Goal: Information Seeking & Learning: Check status

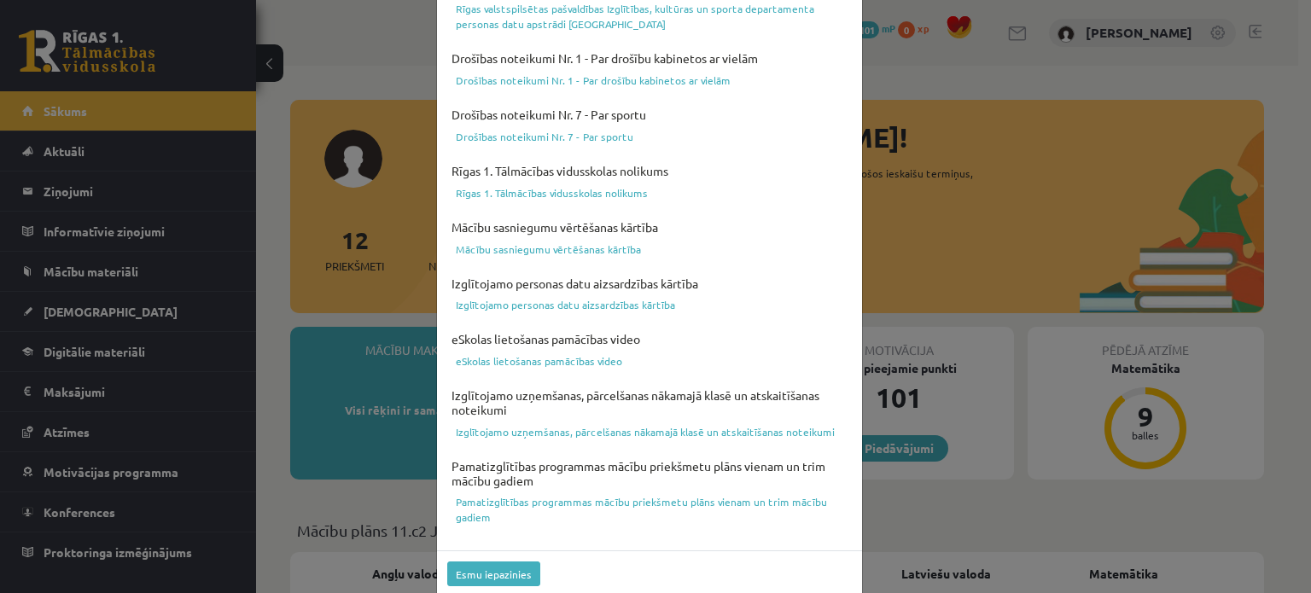
scroll to position [635, 0]
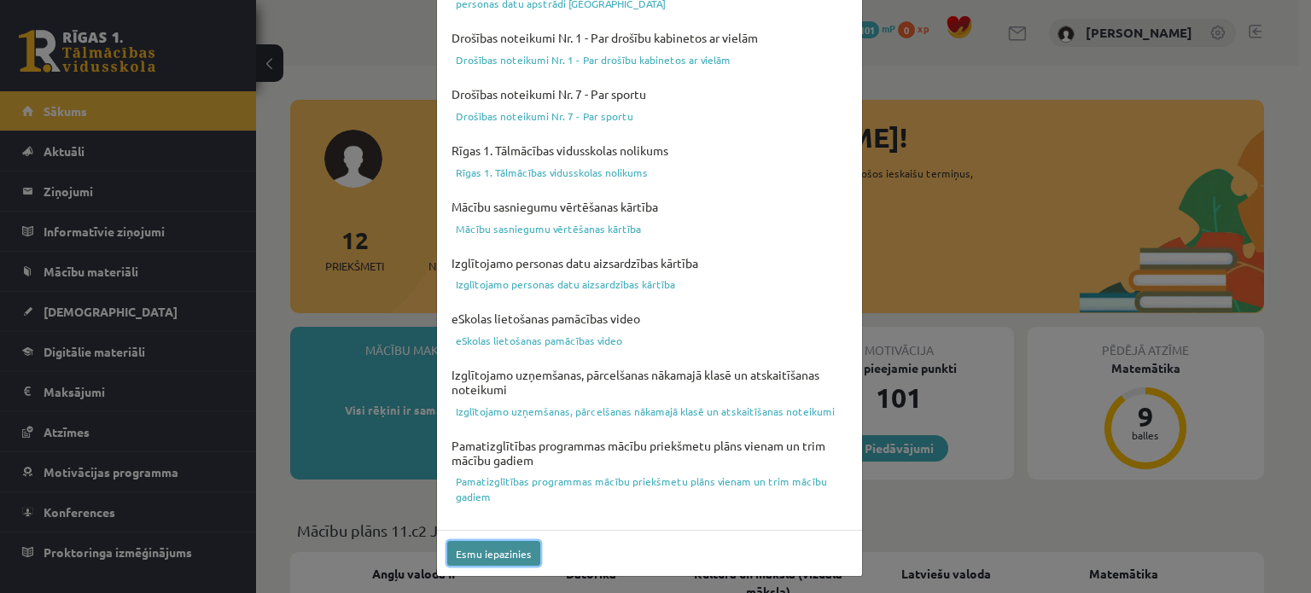
click at [492, 548] on button "Esmu iepazinies" at bounding box center [493, 553] width 93 height 25
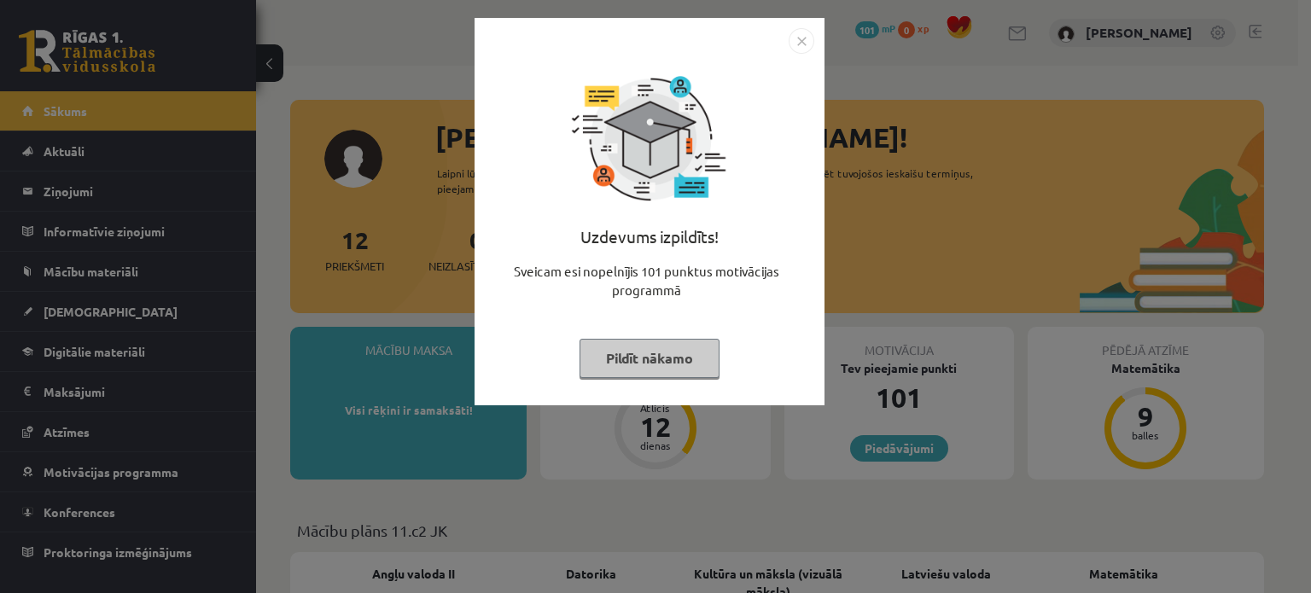
click at [676, 361] on button "Pildīt nākamo" at bounding box center [650, 358] width 140 height 39
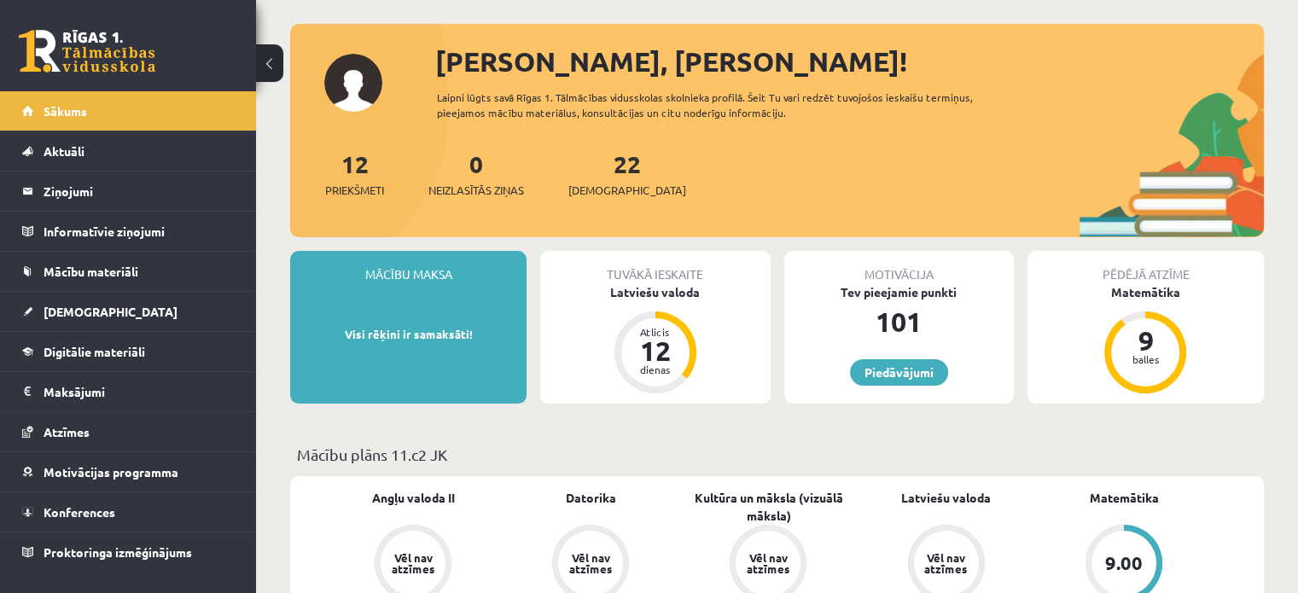
scroll to position [85, 0]
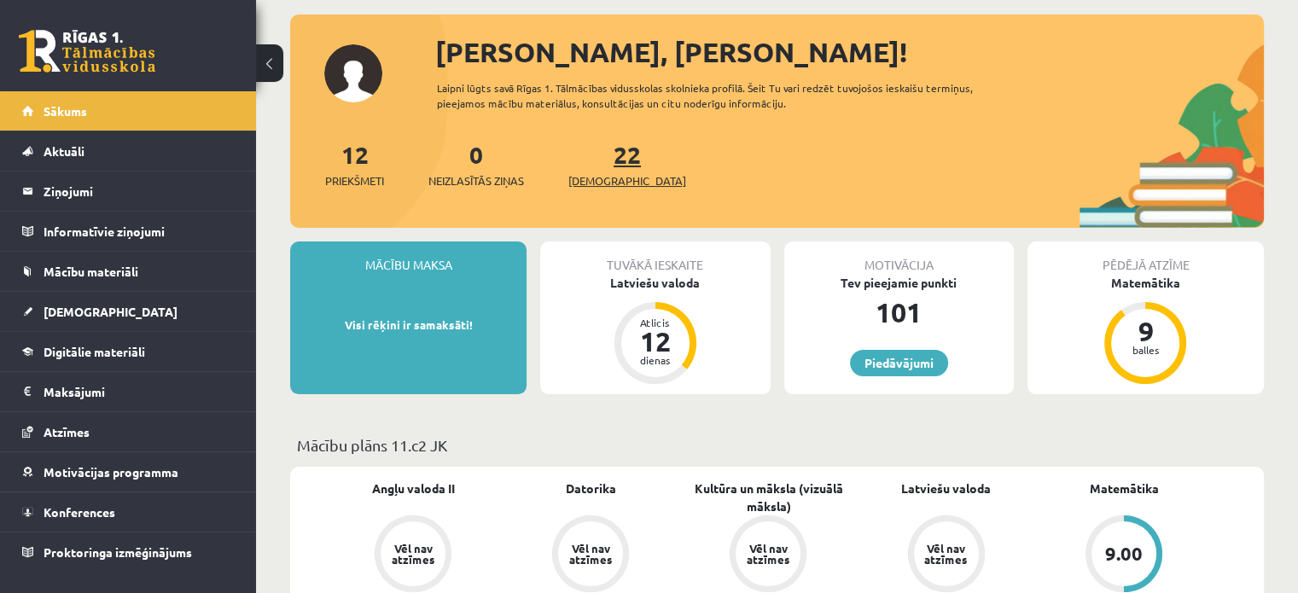
click at [603, 159] on link "22 Ieskaites" at bounding box center [627, 164] width 118 height 50
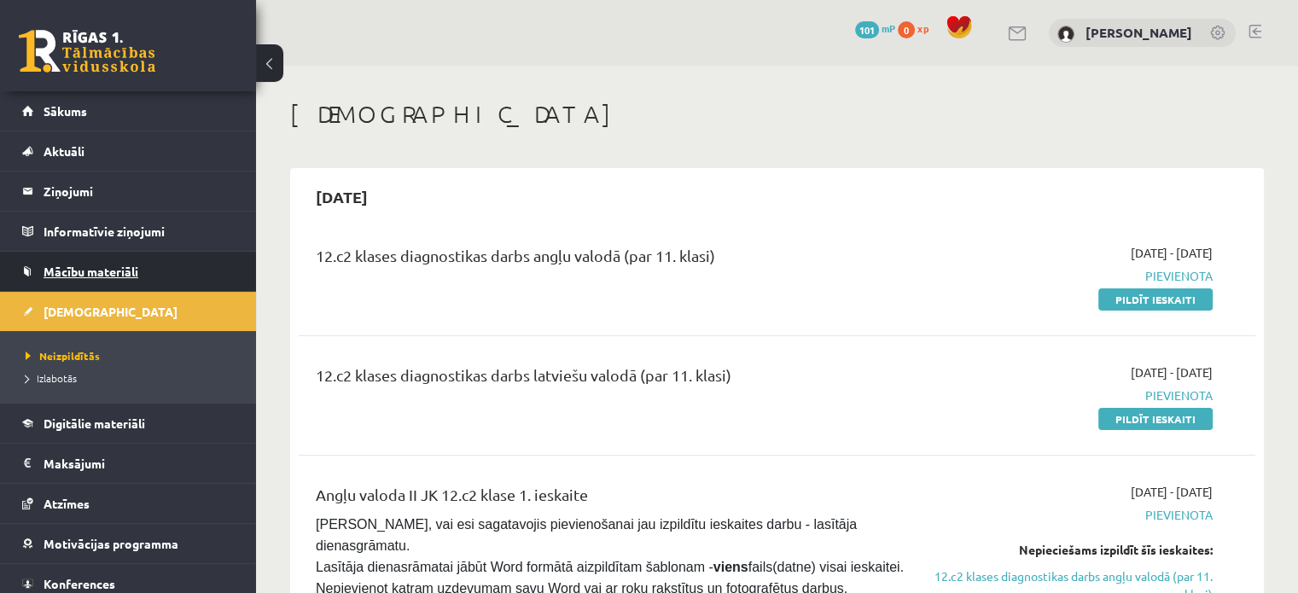
click at [171, 276] on link "Mācību materiāli" at bounding box center [128, 271] width 213 height 39
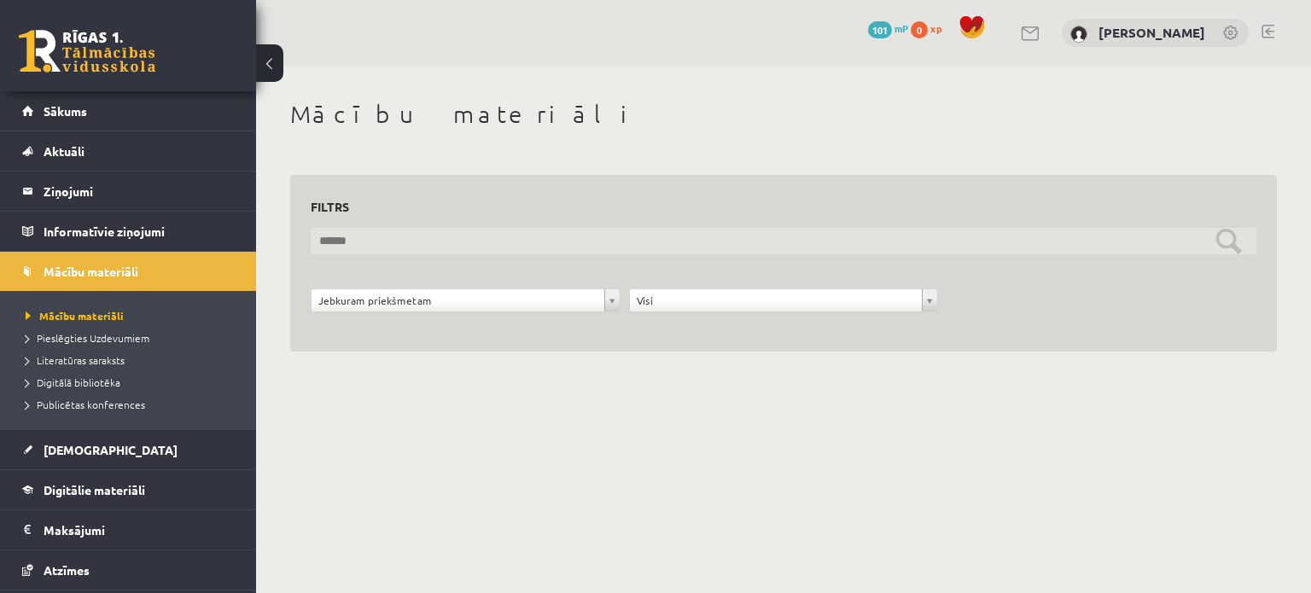
click at [472, 229] on input "text" at bounding box center [784, 241] width 946 height 26
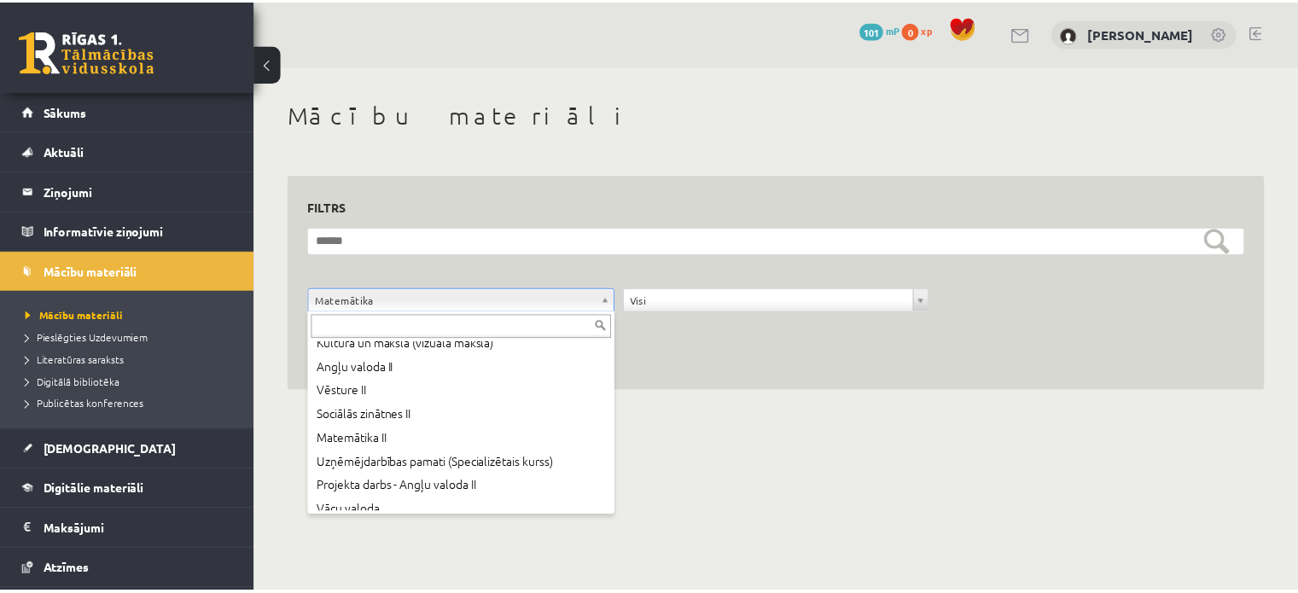
scroll to position [140, 0]
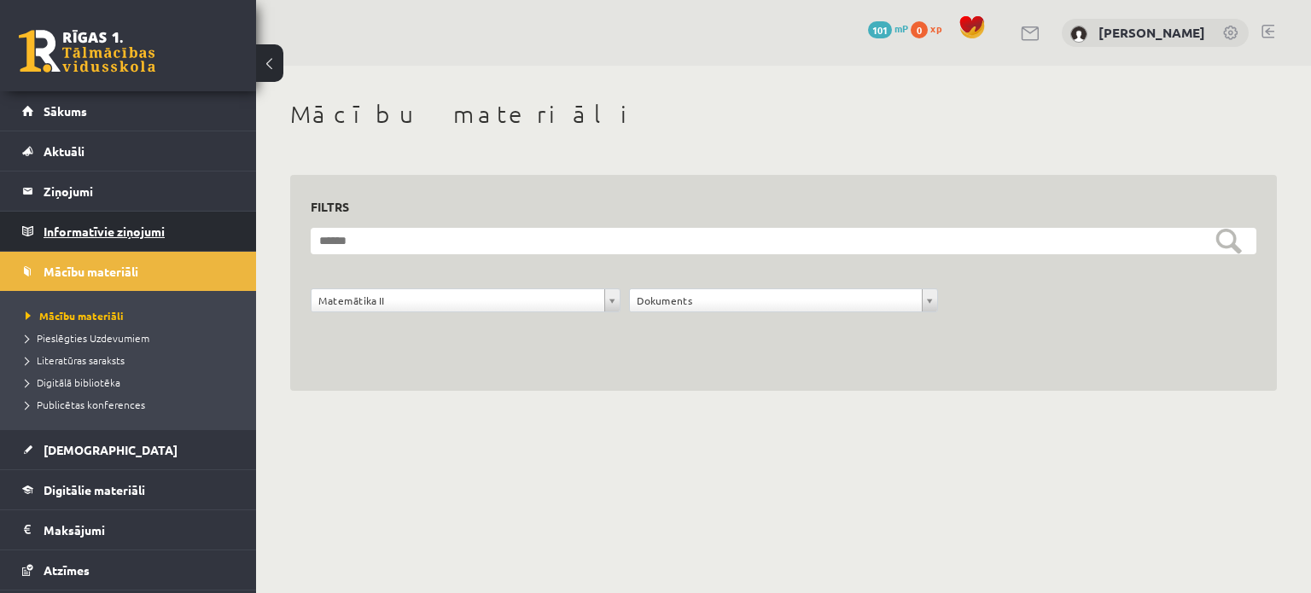
click at [79, 223] on legend "Informatīvie ziņojumi 0" at bounding box center [139, 231] width 191 height 39
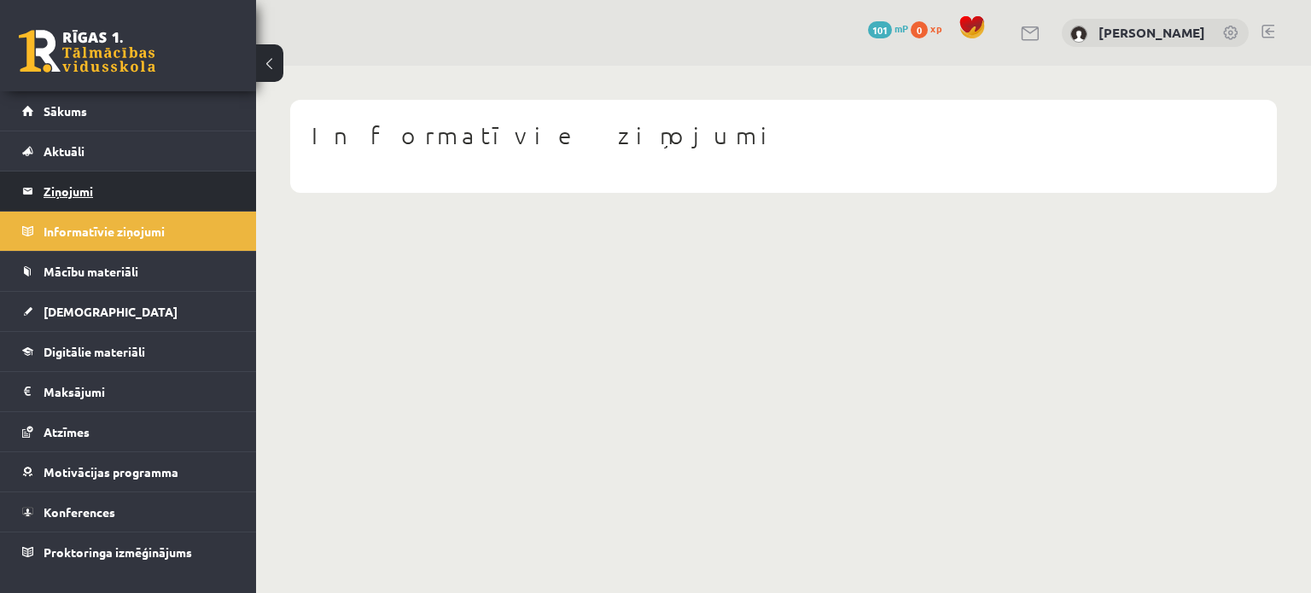
click at [76, 194] on legend "Ziņojumi 0" at bounding box center [139, 191] width 191 height 39
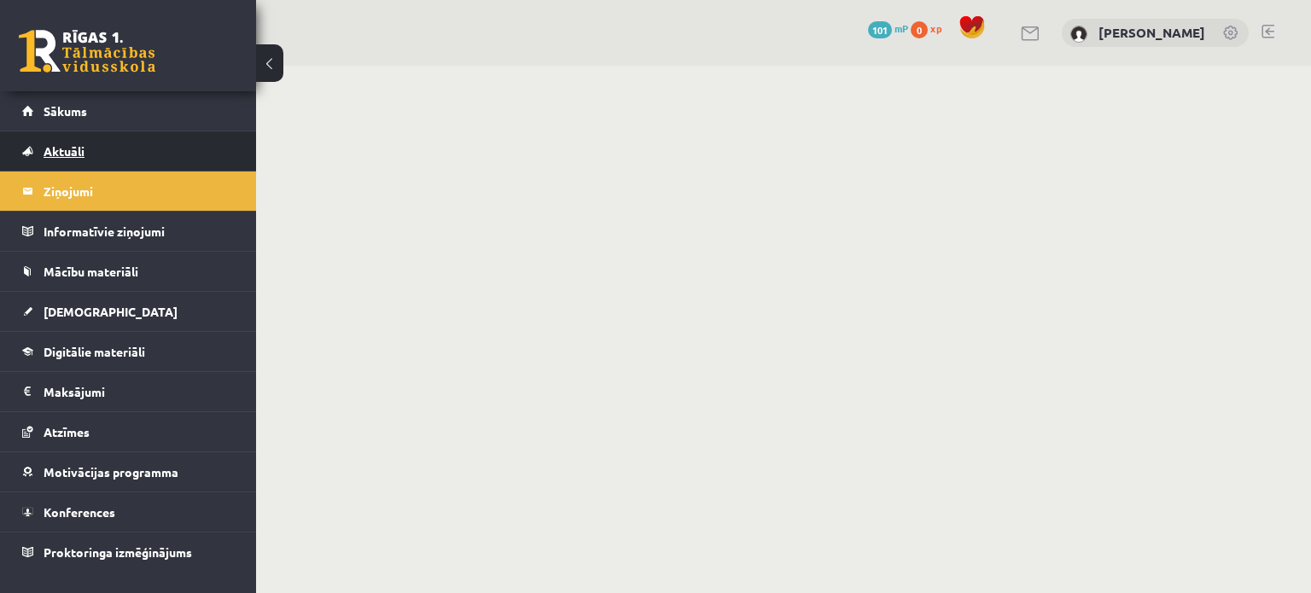
click at [74, 156] on span "Aktuāli" at bounding box center [64, 150] width 41 height 15
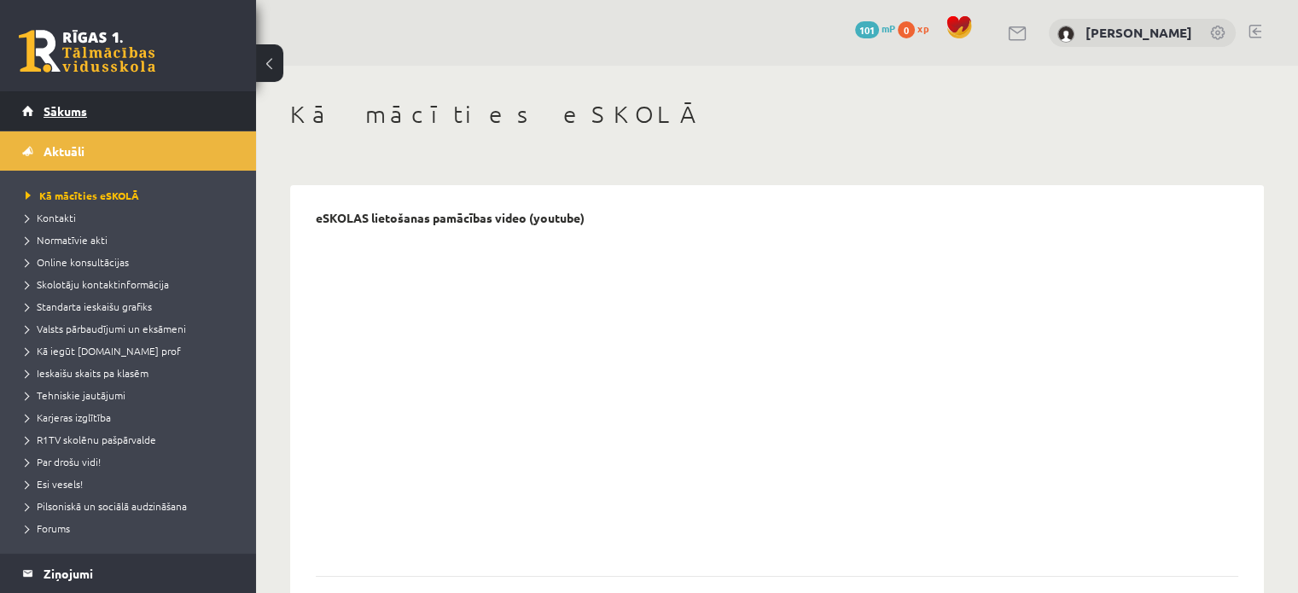
click at [70, 110] on span "Sākums" at bounding box center [66, 110] width 44 height 15
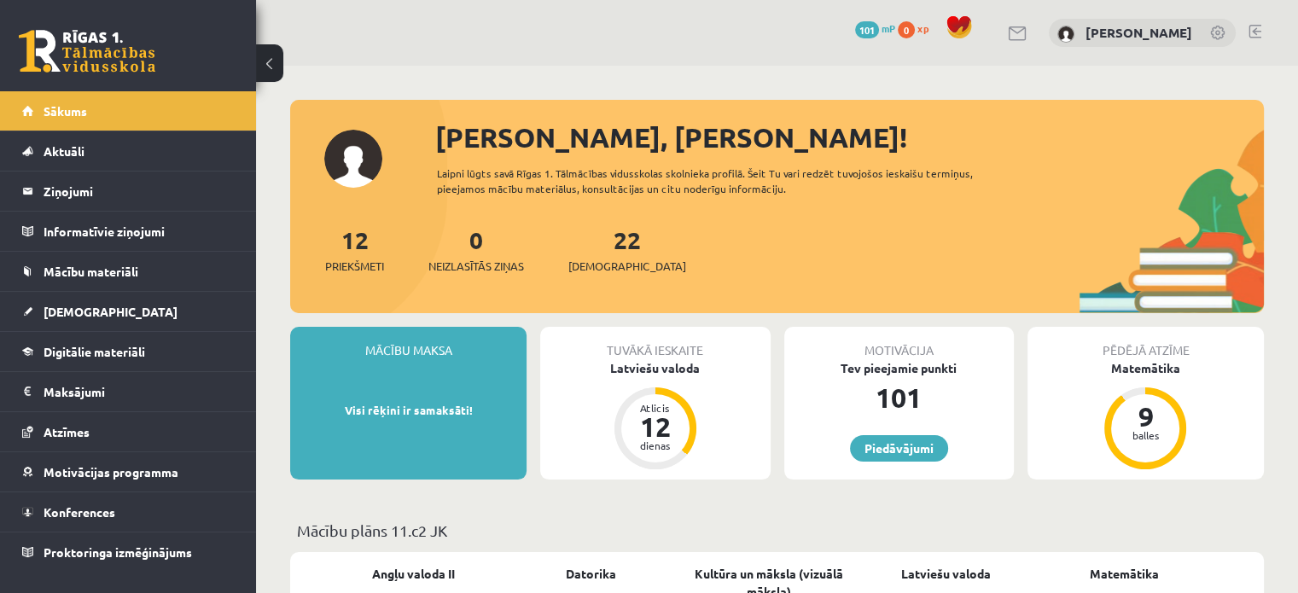
click at [271, 61] on button at bounding box center [269, 63] width 27 height 38
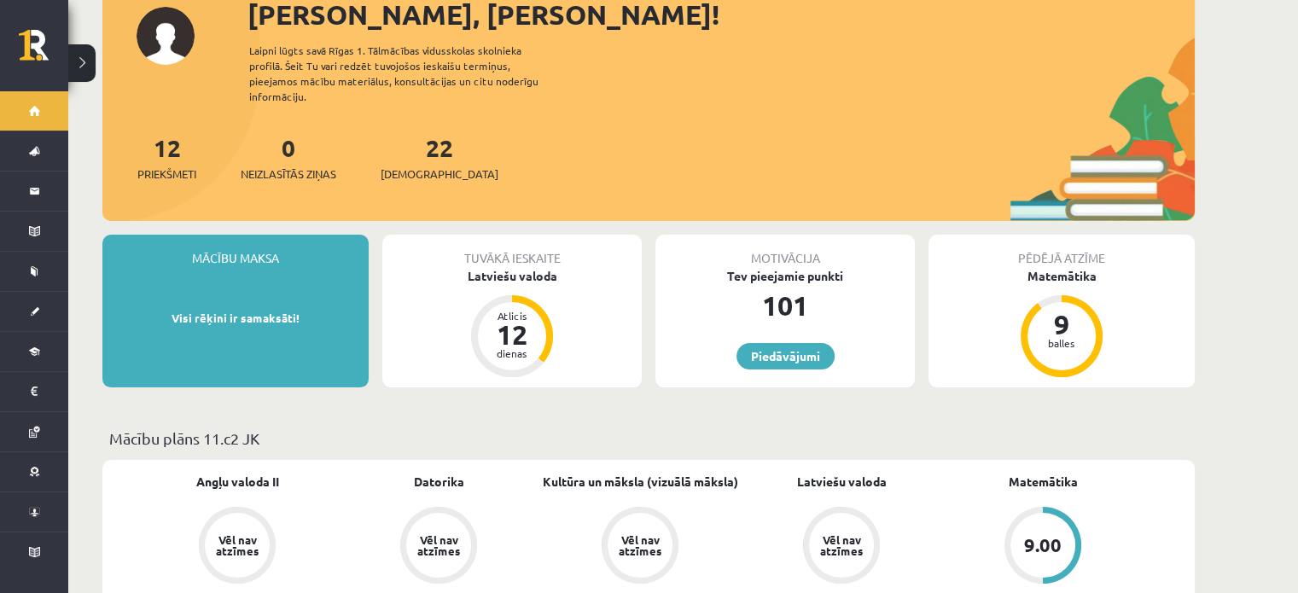
scroll to position [171, 0]
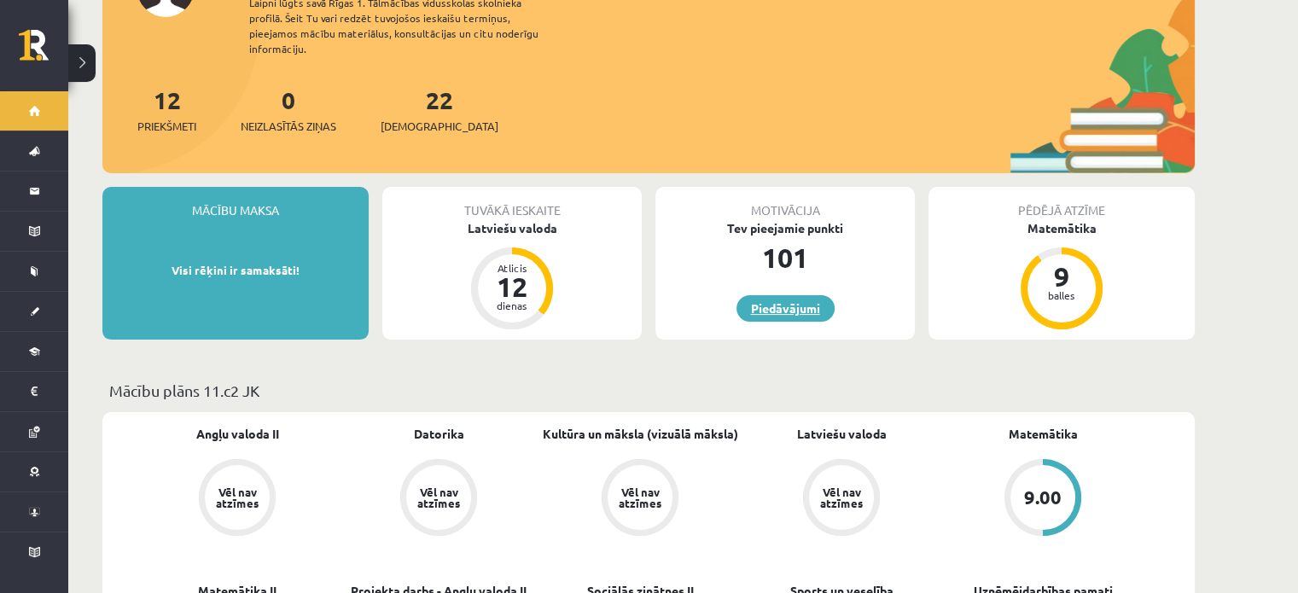
click at [784, 301] on link "Piedāvājumi" at bounding box center [786, 308] width 98 height 26
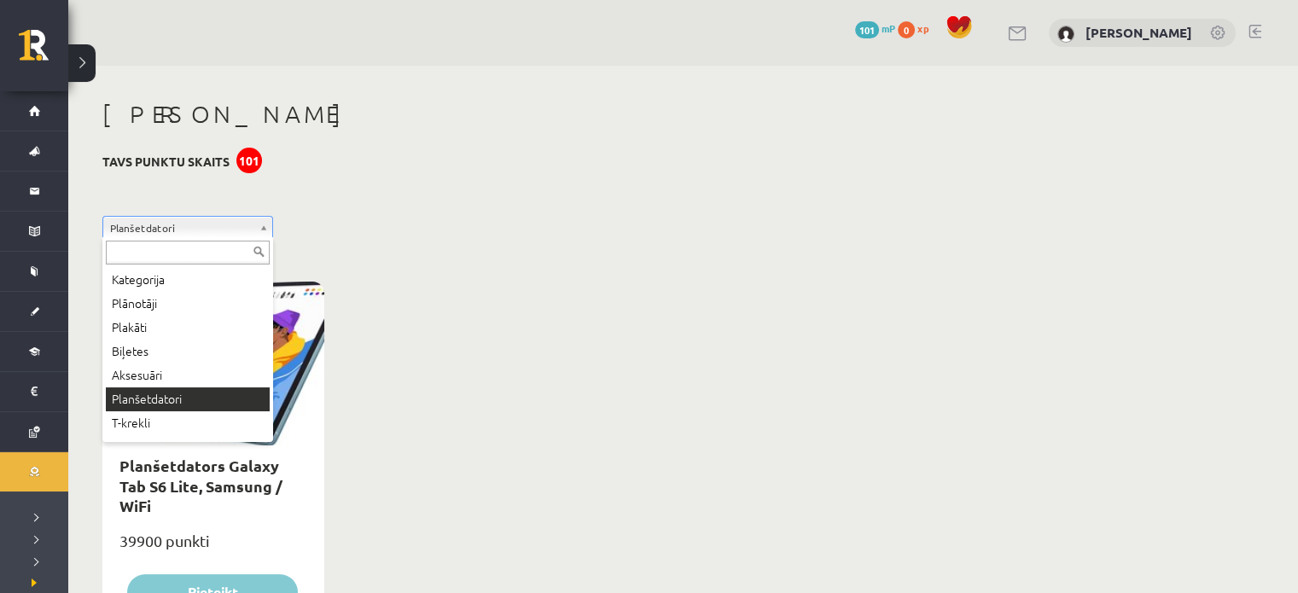
click at [207, 251] on input "text" at bounding box center [188, 253] width 164 height 24
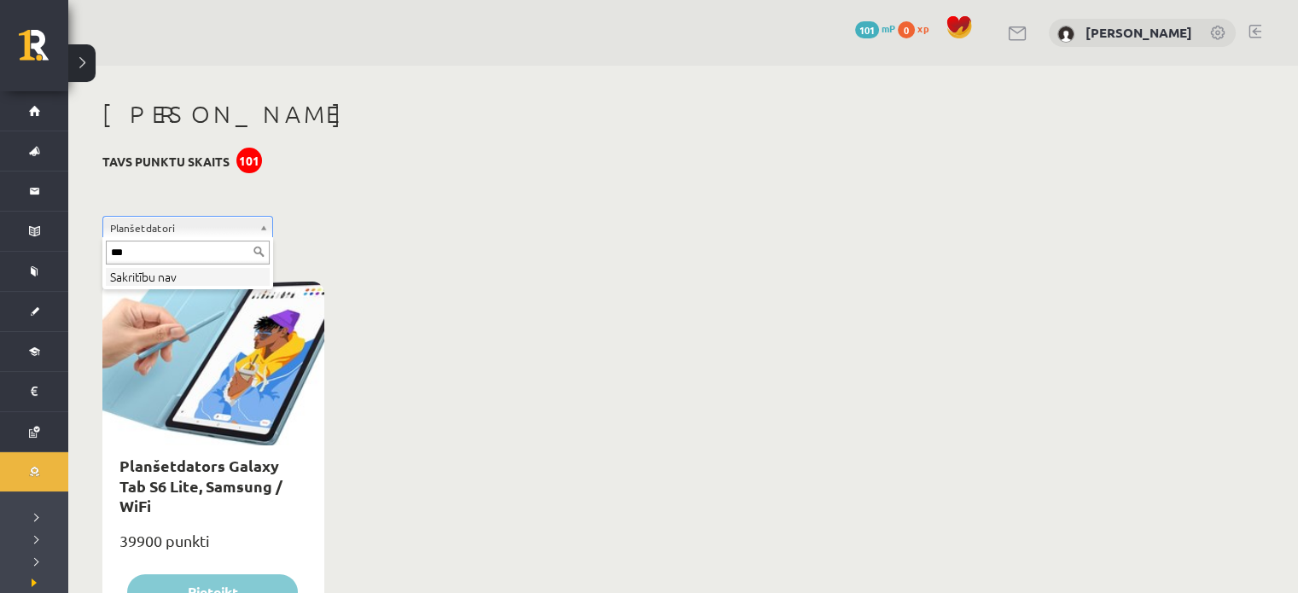
type input "****"
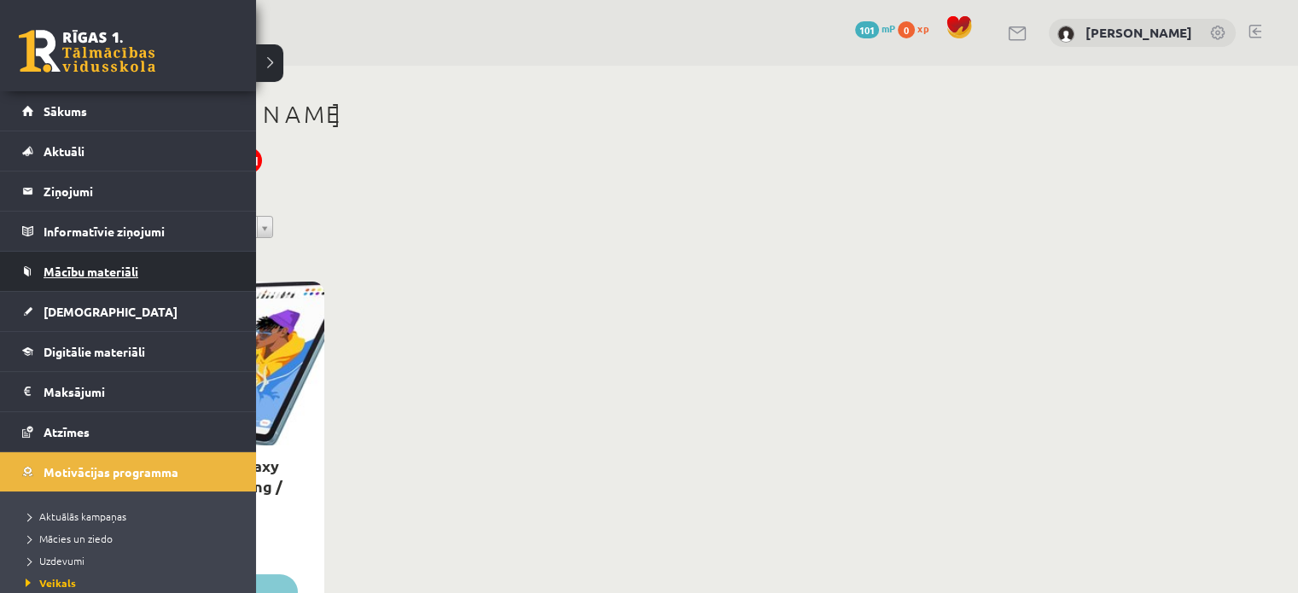
click at [83, 277] on span "Mācību materiāli" at bounding box center [91, 271] width 95 height 15
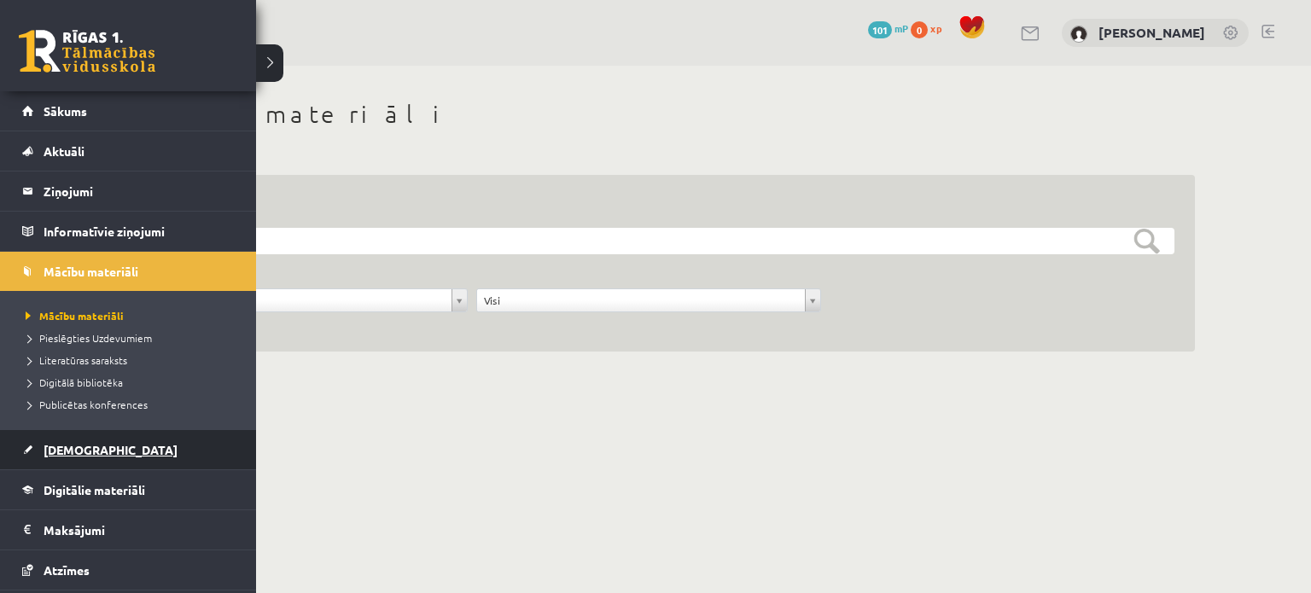
click at [61, 438] on link "[DEMOGRAPHIC_DATA]" at bounding box center [128, 449] width 213 height 39
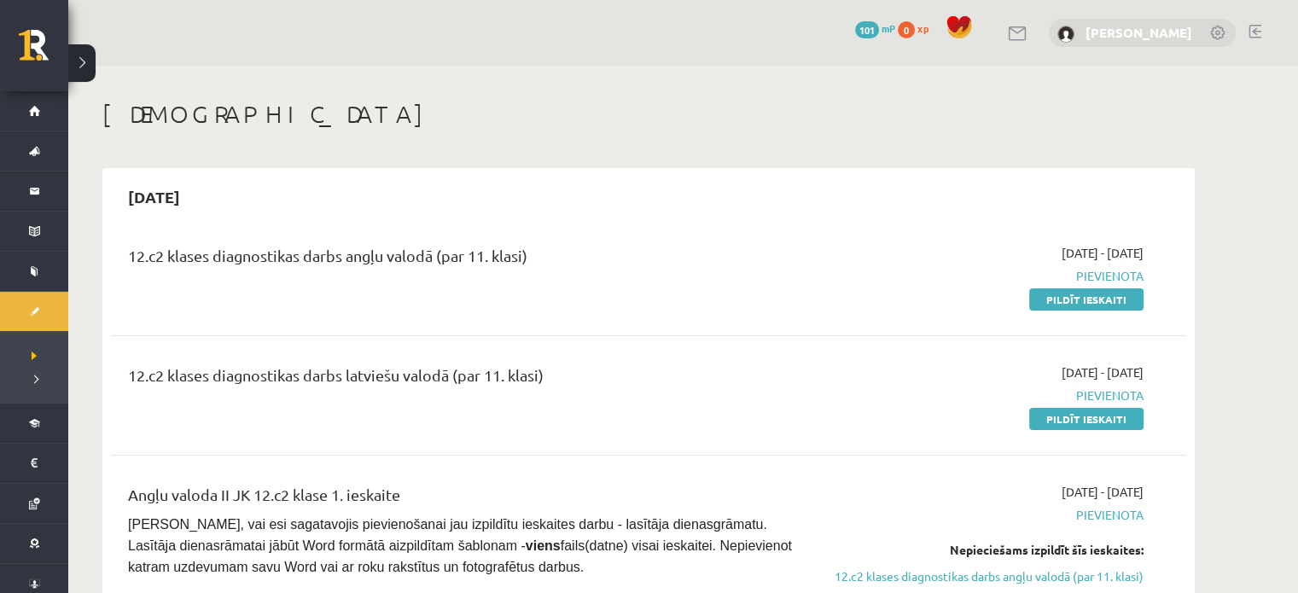
click at [1086, 38] on link "[PERSON_NAME]" at bounding box center [1139, 32] width 107 height 17
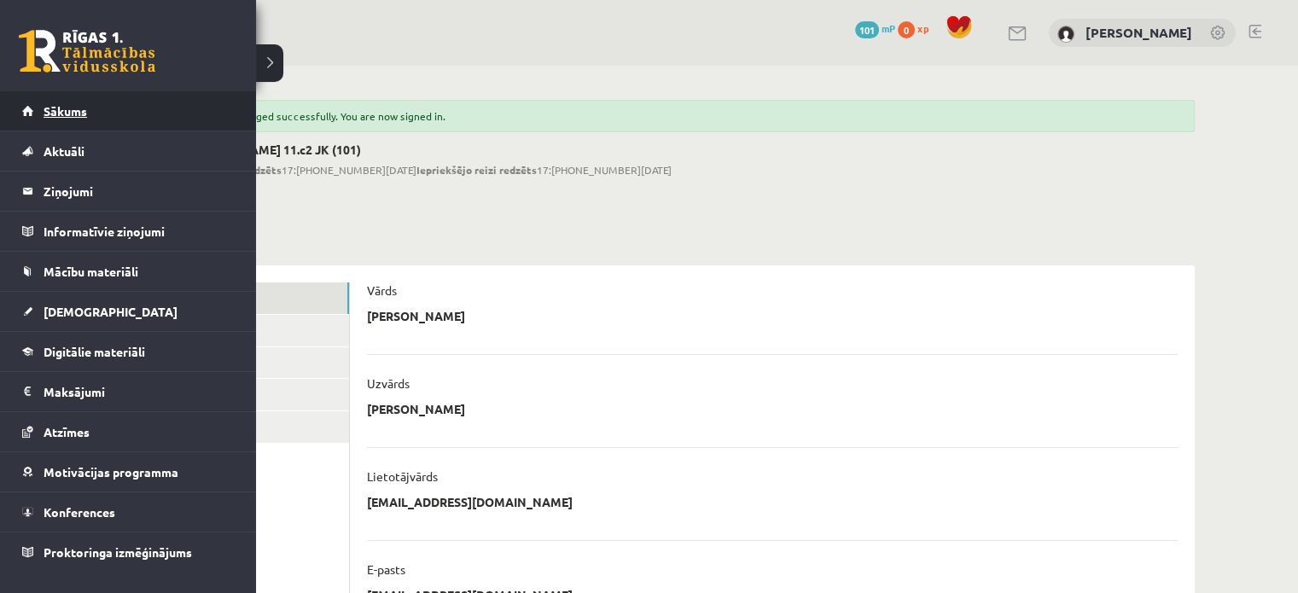
click at [66, 118] on link "Sākums" at bounding box center [128, 110] width 213 height 39
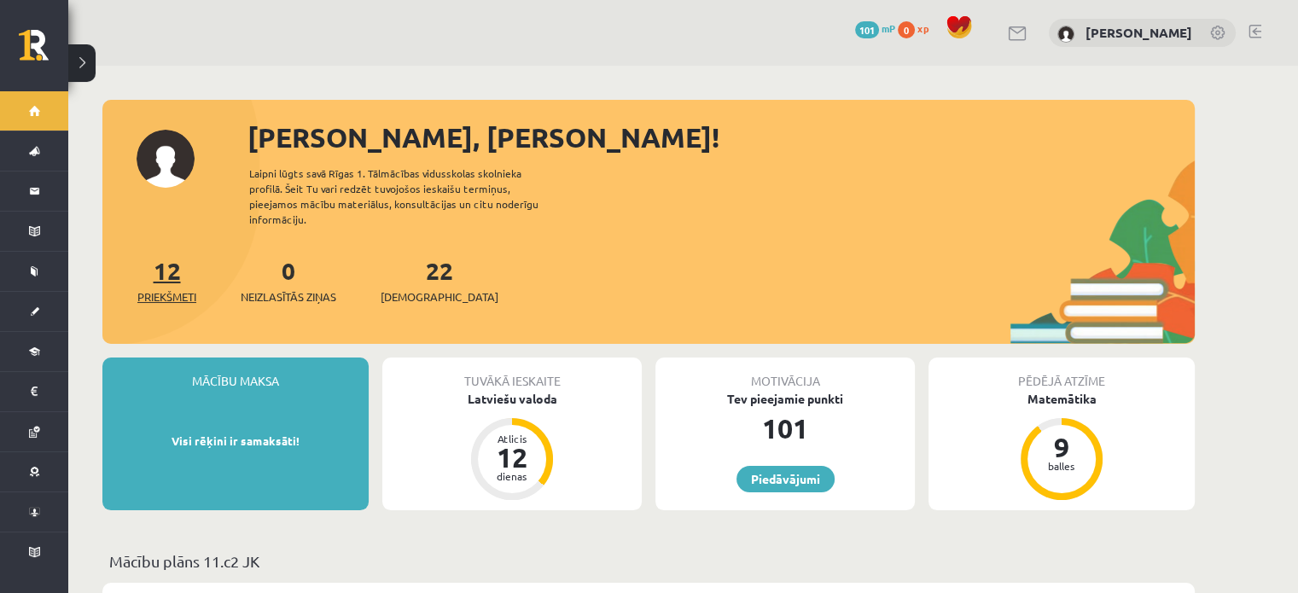
click at [162, 267] on link "12 Priekšmeti" at bounding box center [166, 280] width 59 height 50
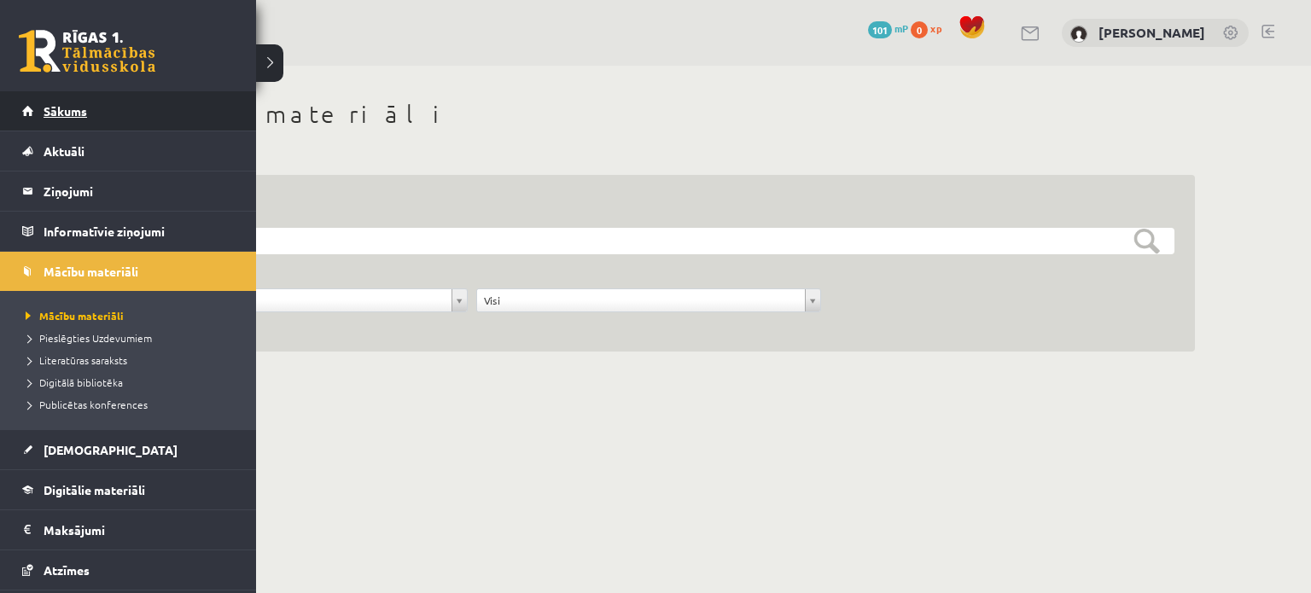
click at [26, 112] on link "Sākums" at bounding box center [128, 110] width 213 height 39
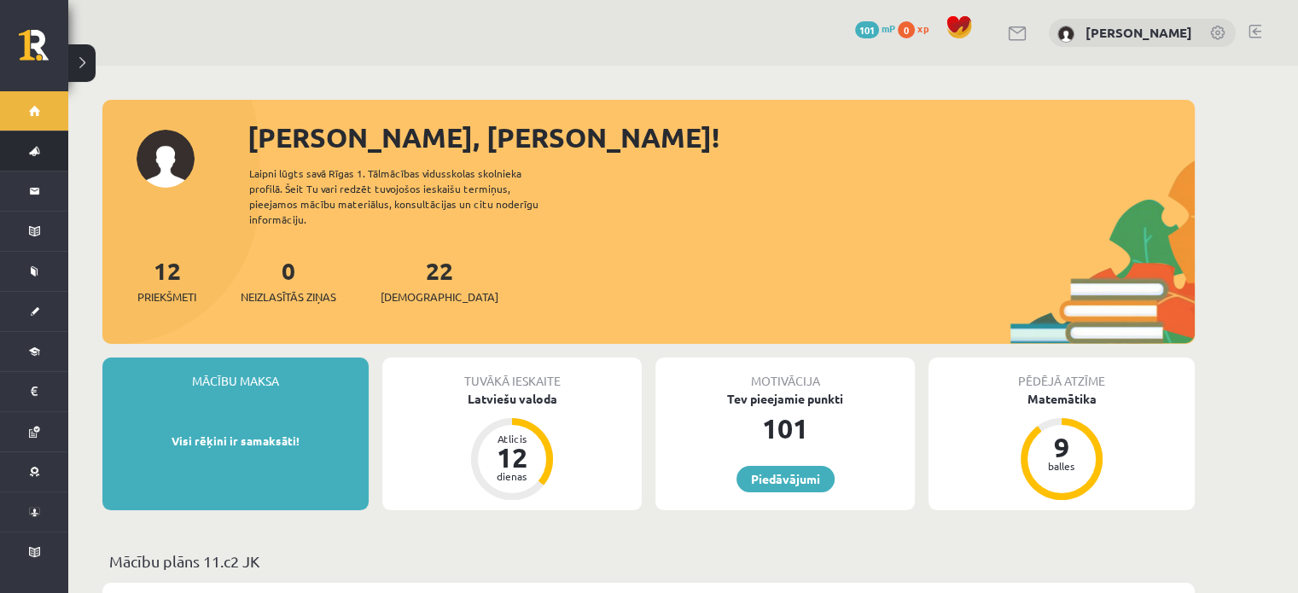
click at [24, 159] on link "Aktuāli" at bounding box center [34, 150] width 68 height 39
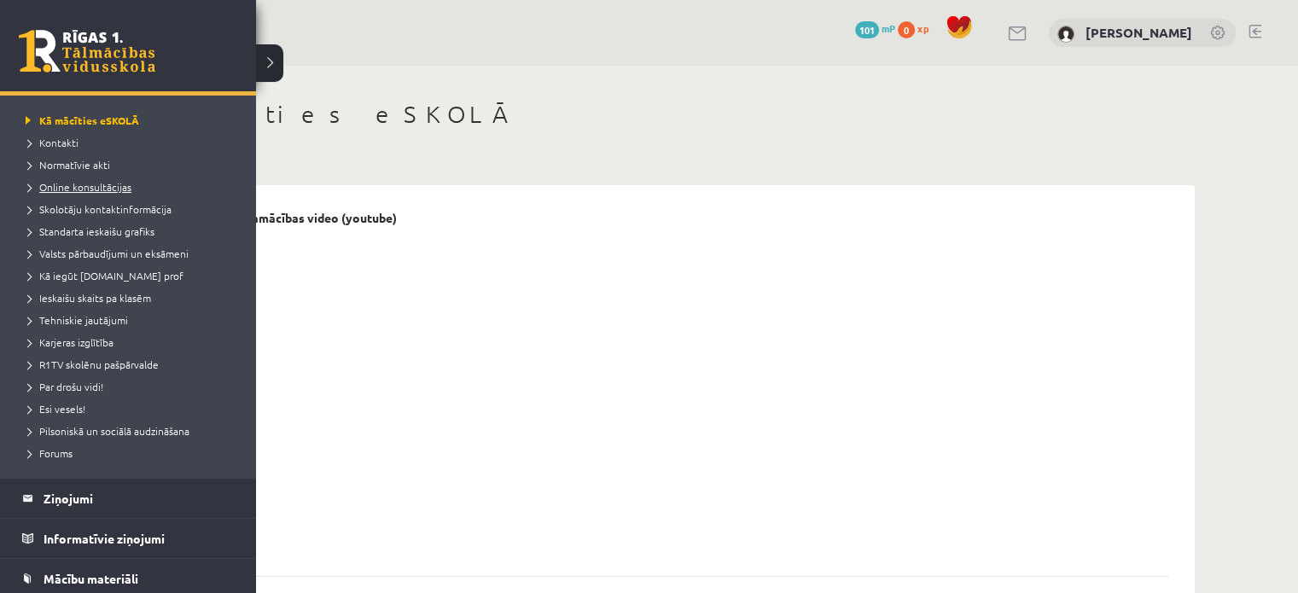
scroll to position [85, 0]
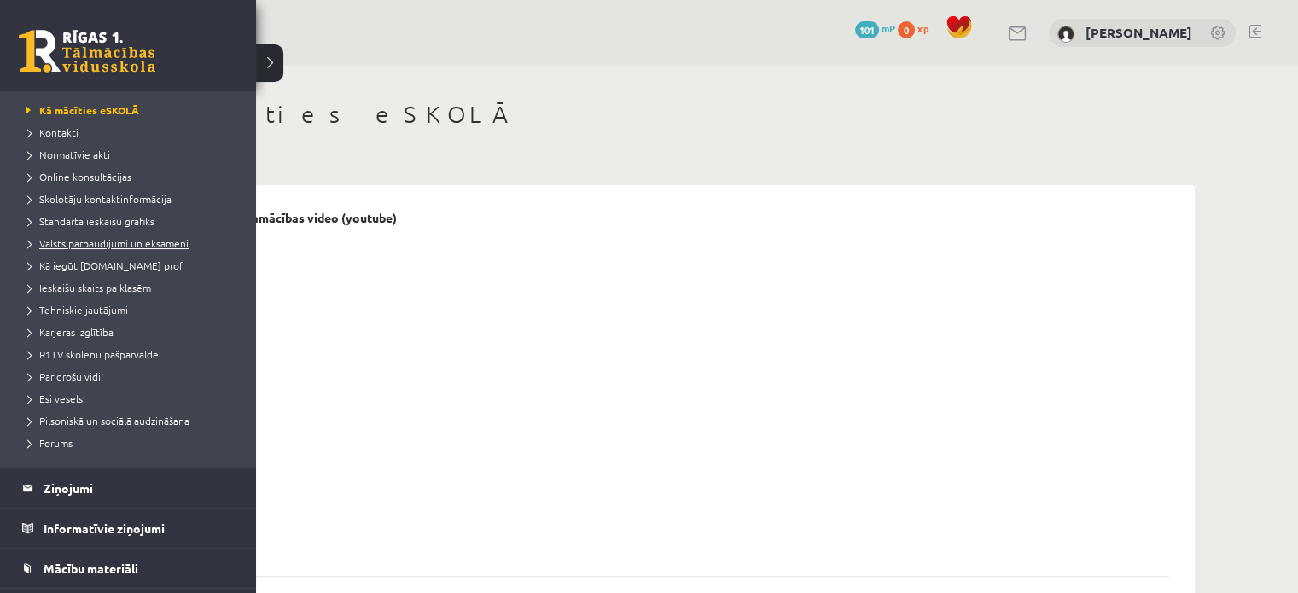
click at [126, 238] on span "Valsts pārbaudījumi un eksāmeni" at bounding box center [104, 243] width 167 height 14
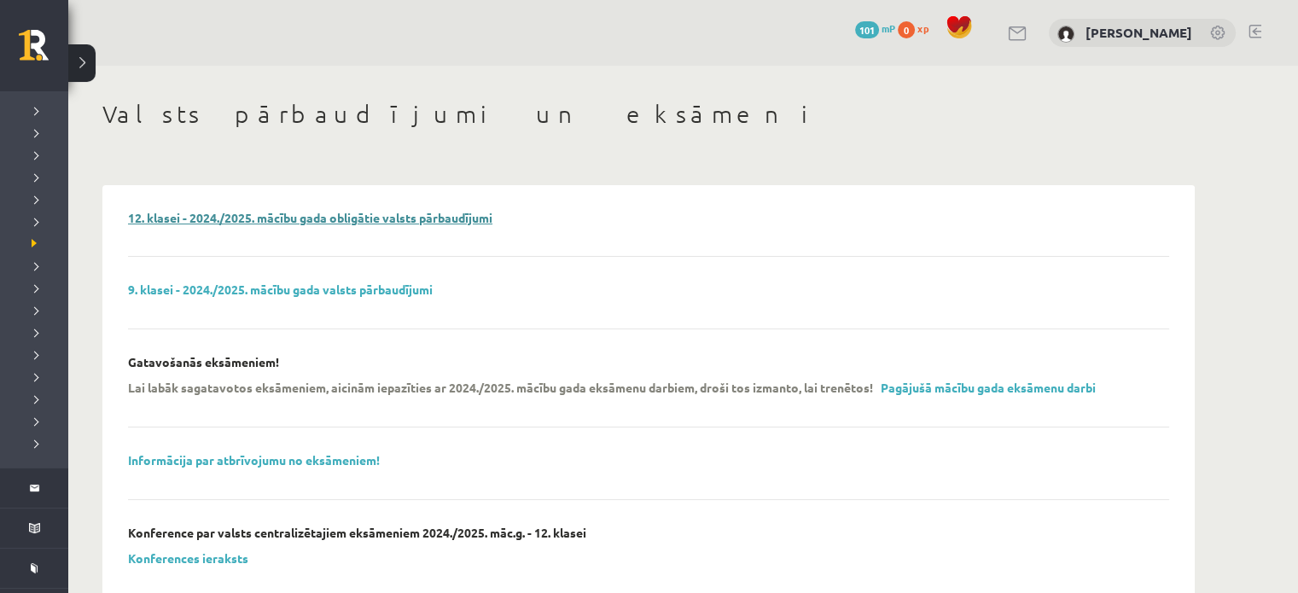
click at [320, 222] on link "12. klasei - 2024./2025. mācību gada obligātie valsts pārbaudījumi" at bounding box center [310, 217] width 364 height 15
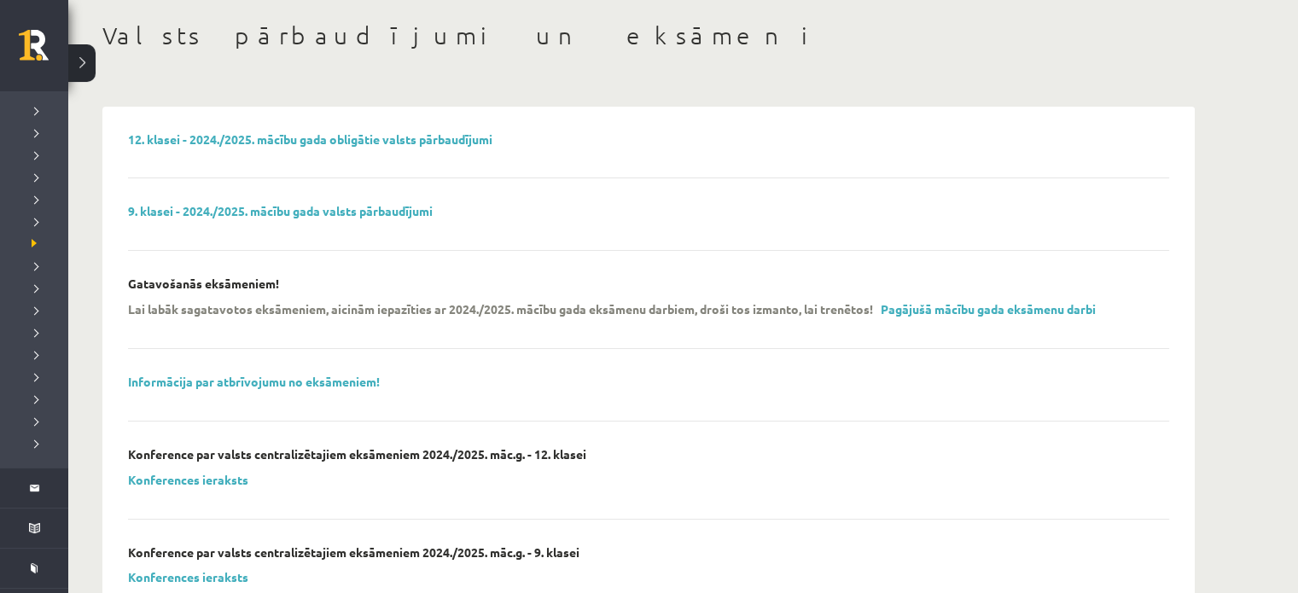
scroll to position [85, 0]
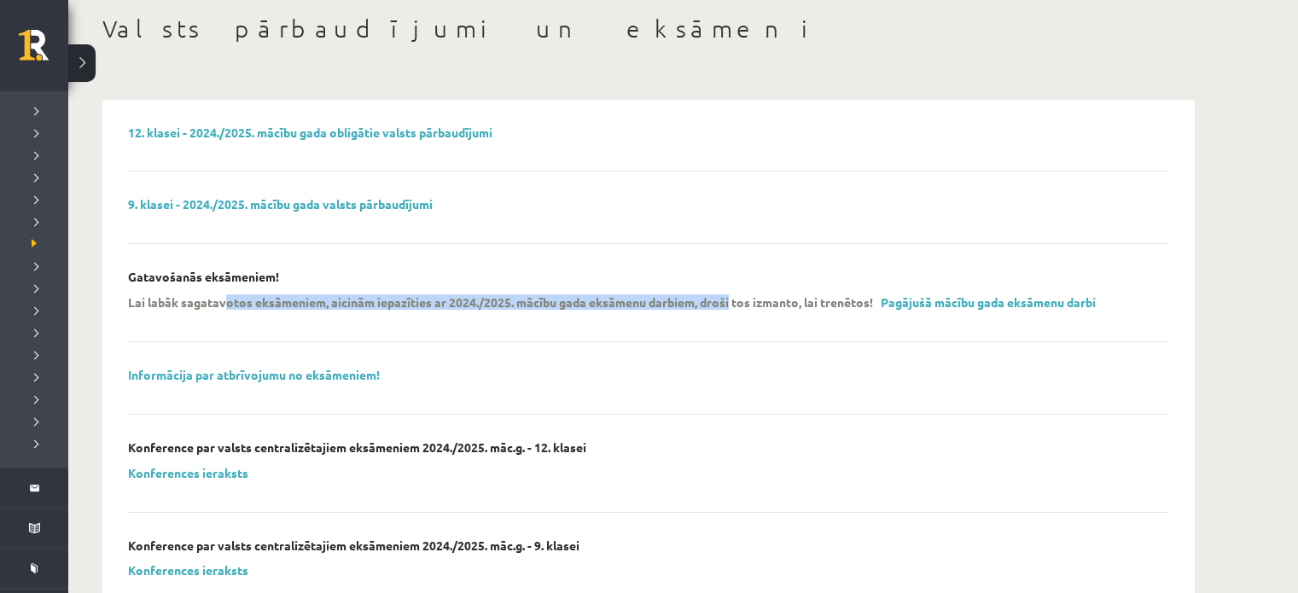
drag, startPoint x: 242, startPoint y: 300, endPoint x: 761, endPoint y: 297, distance: 519.8
click at [738, 295] on p "Lai labāk sagatavotos eksāmeniem, aicinām iepazīties ar 2024./2025. mācību gada…" at bounding box center [500, 301] width 745 height 15
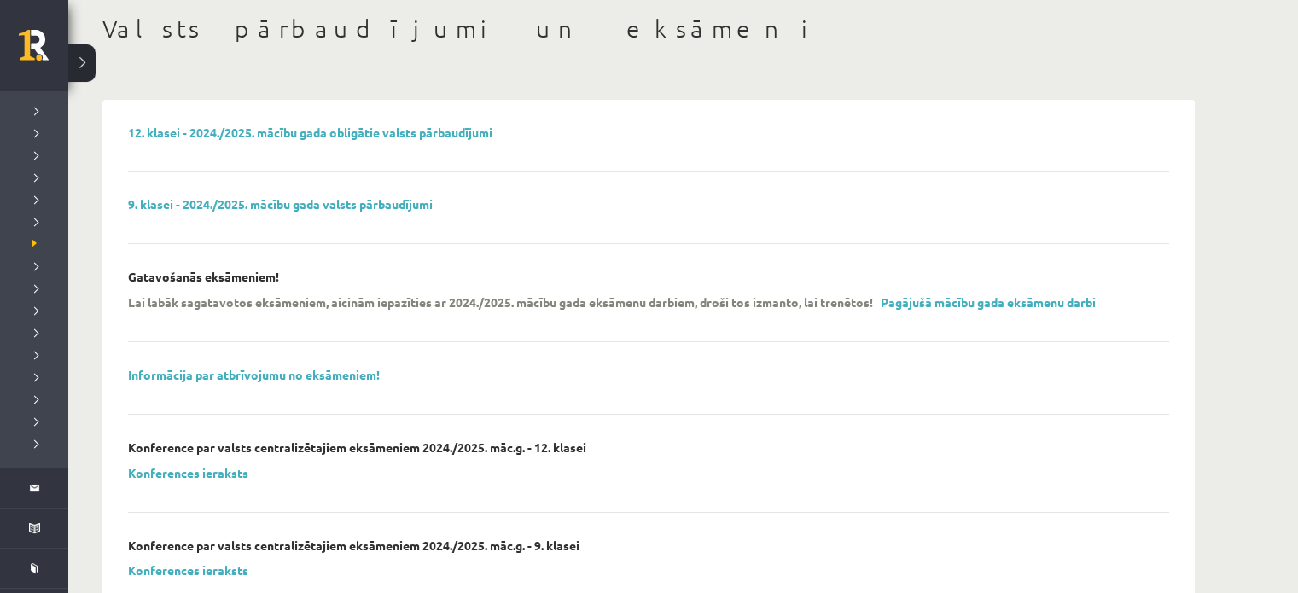
drag, startPoint x: 836, startPoint y: 340, endPoint x: 802, endPoint y: 341, distance: 34.2
click at [835, 340] on div "Gatavošanās eksāmeniem! Lai labāk sagatavotos eksāmeniem, aicinām iepazīties ar…" at bounding box center [648, 306] width 1041 height 73
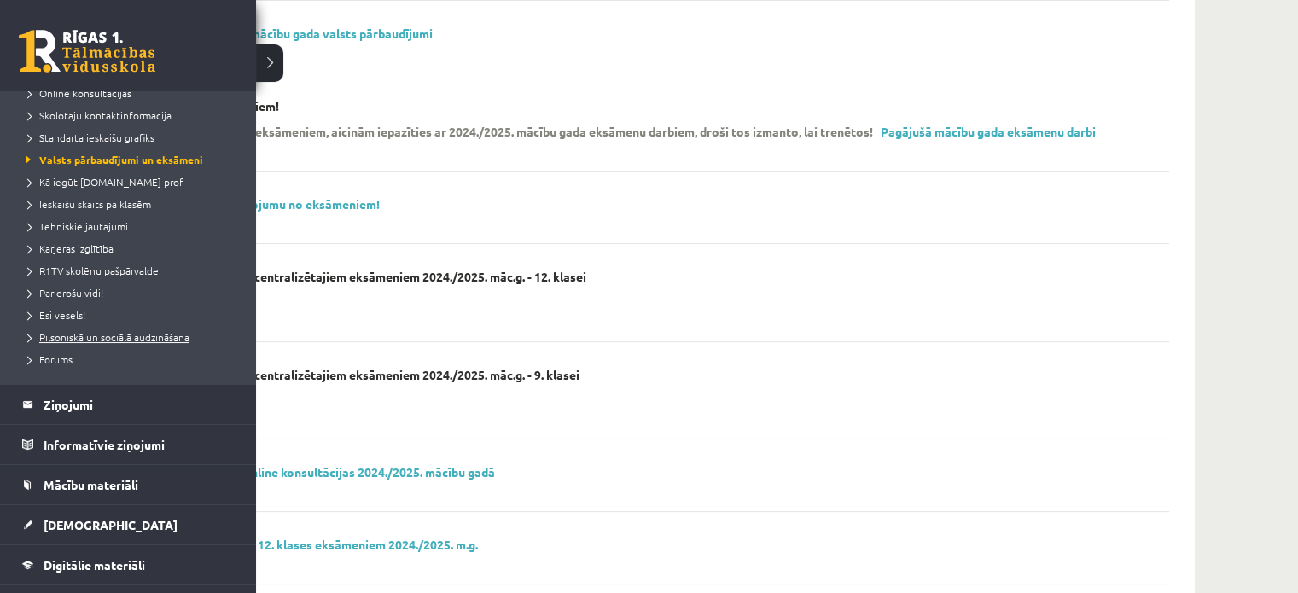
scroll to position [171, 0]
click at [99, 128] on link "Standarta ieskaišu grafiks" at bounding box center [130, 135] width 218 height 15
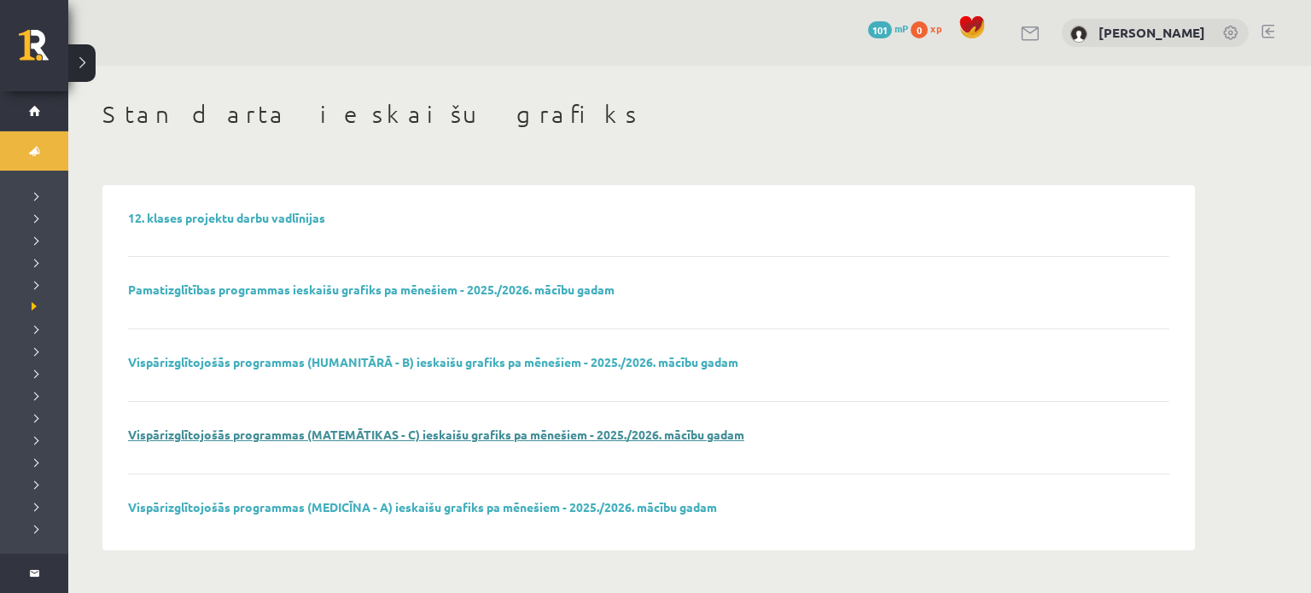
click at [328, 429] on link "Vispārizglītojošās programmas (MATEMĀTIKAS - C) ieskaišu grafiks pa mēnešiem - …" at bounding box center [436, 434] width 616 height 15
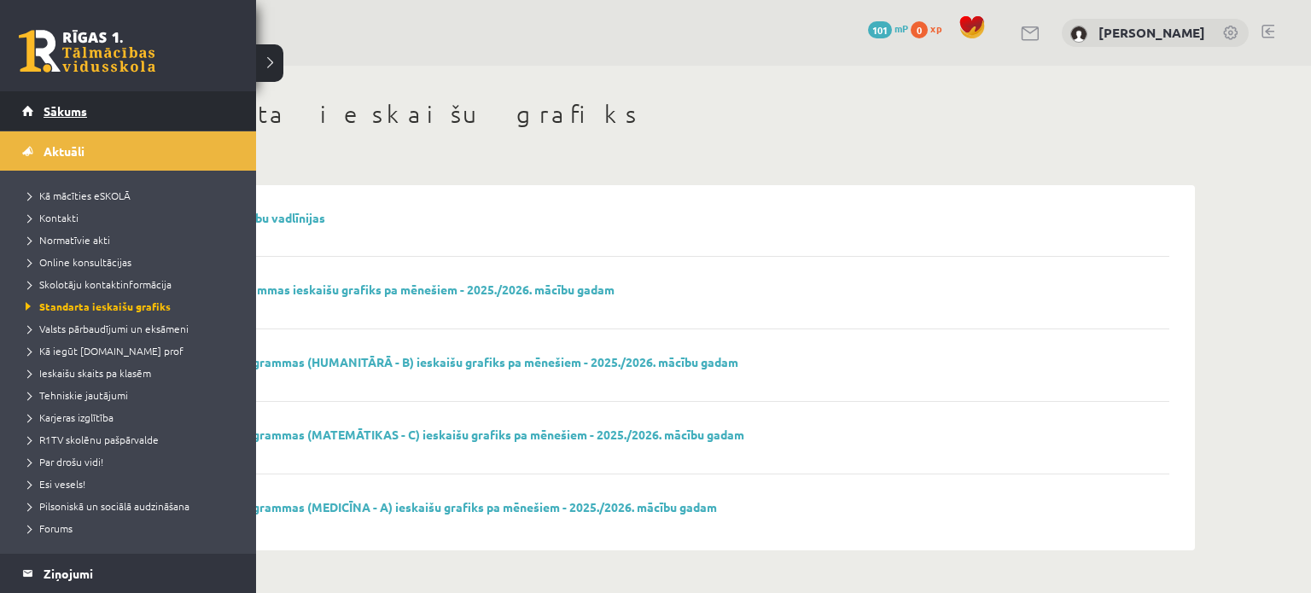
click at [26, 111] on link "Sākums" at bounding box center [128, 110] width 213 height 39
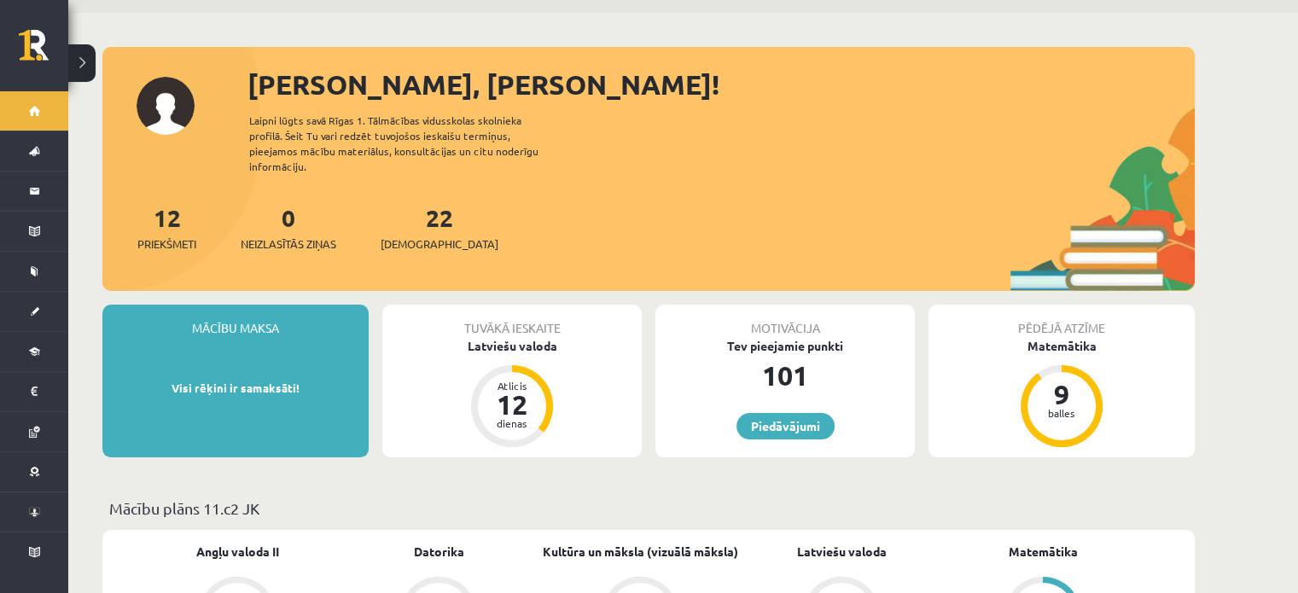
scroll to position [171, 0]
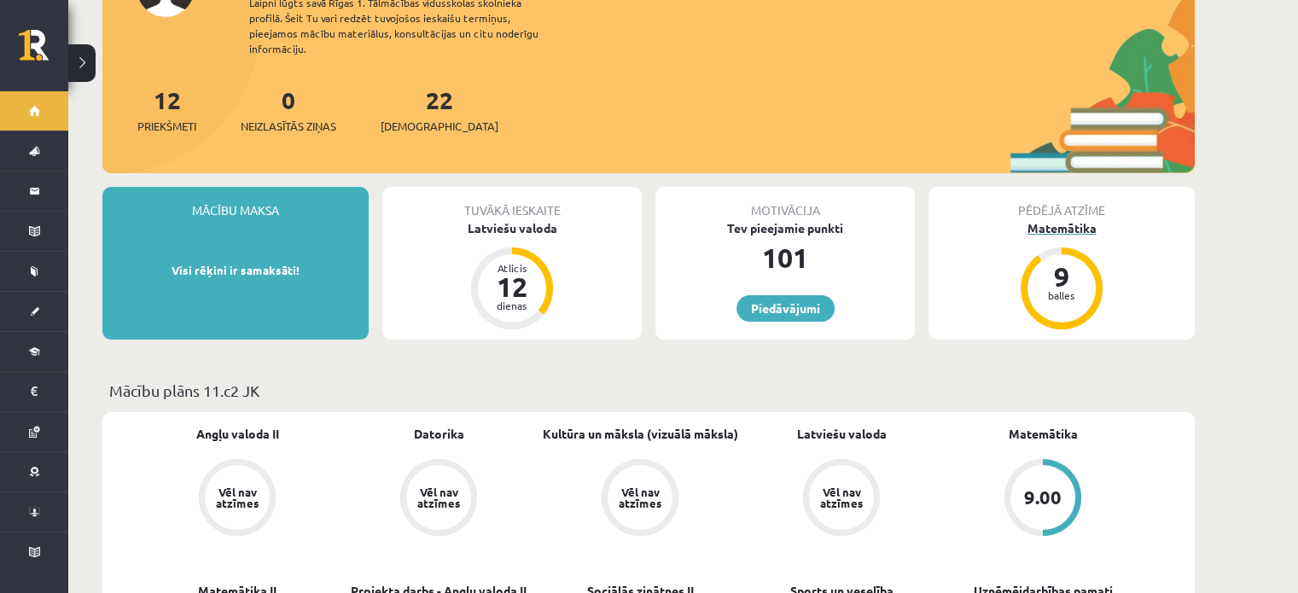
click at [1064, 264] on div "9" at bounding box center [1061, 276] width 51 height 27
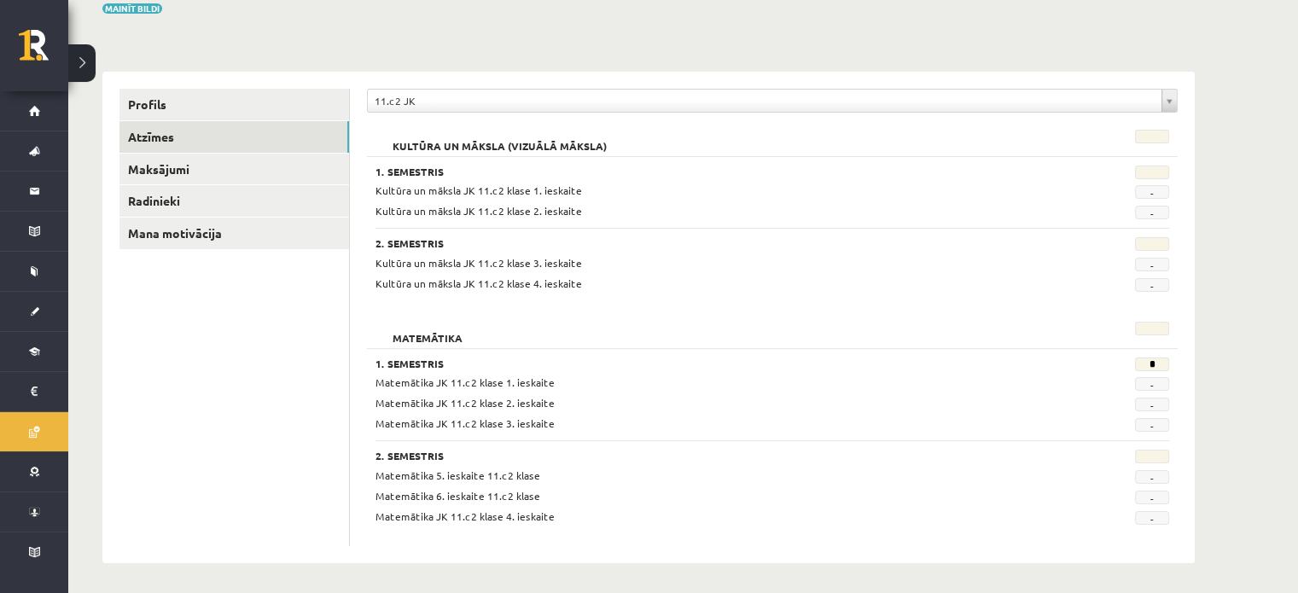
scroll to position [154, 0]
click at [1151, 382] on span "-" at bounding box center [1152, 382] width 34 height 14
drag, startPoint x: 1151, startPoint y: 382, endPoint x: 1168, endPoint y: 382, distance: 17.1
click at [1165, 382] on span "-" at bounding box center [1152, 382] width 34 height 14
click at [1185, 382] on div "**********" at bounding box center [772, 315] width 845 height 492
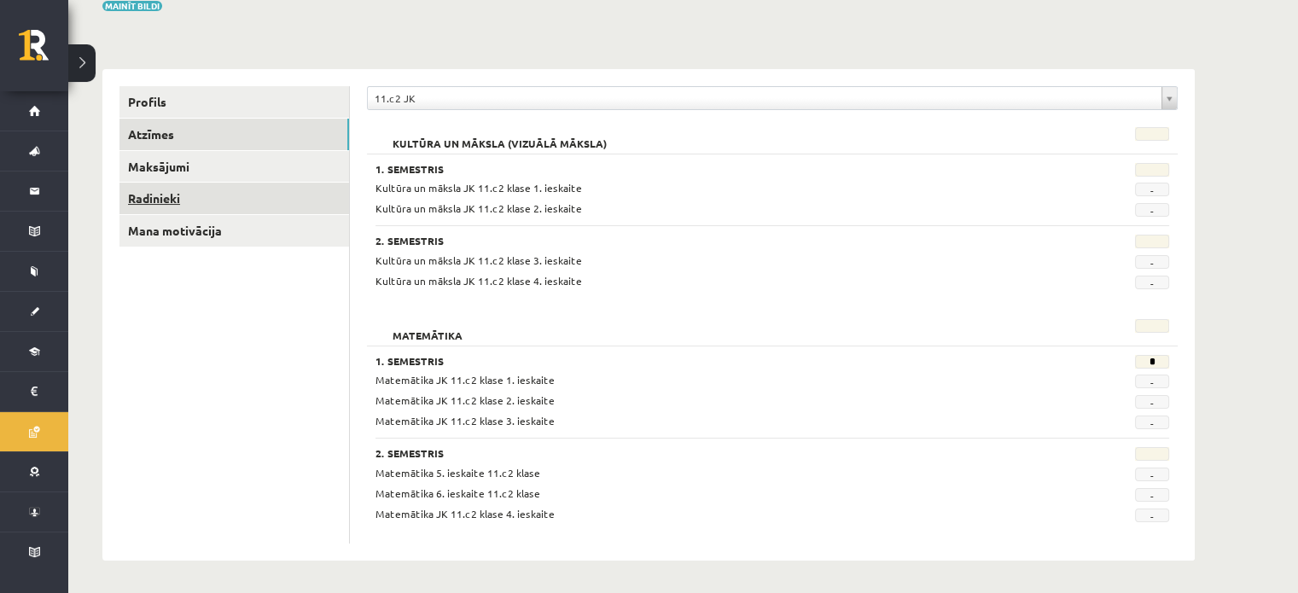
click at [178, 197] on link "Radinieki" at bounding box center [234, 199] width 230 height 32
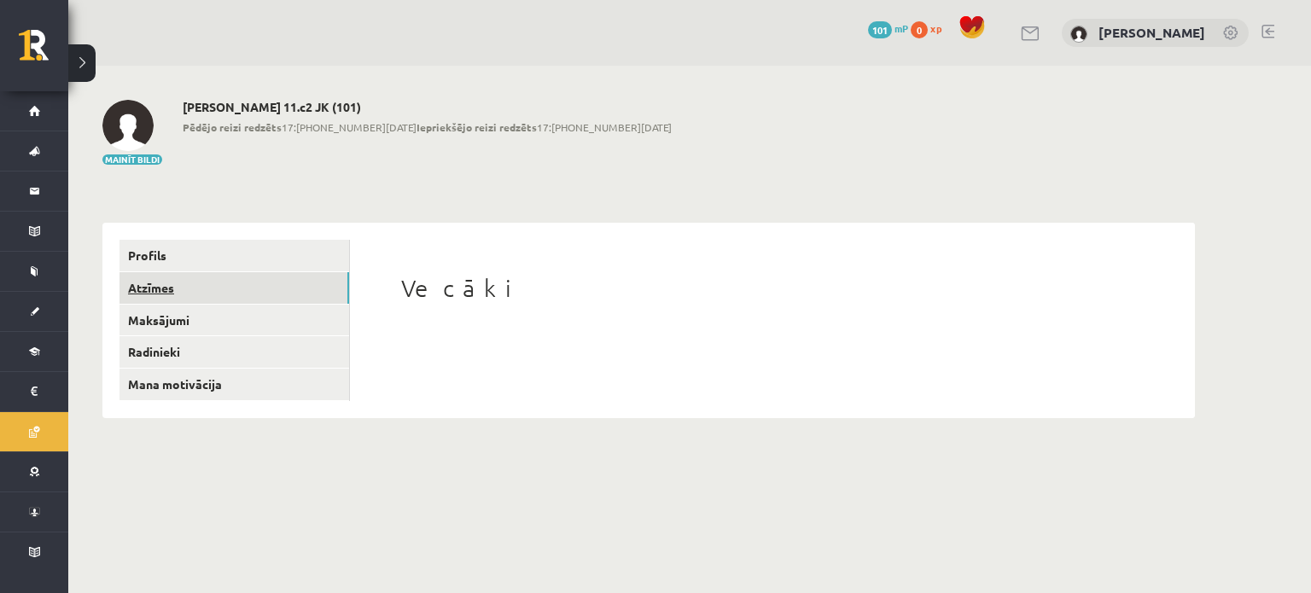
click at [189, 294] on link "Atzīmes" at bounding box center [234, 288] width 230 height 32
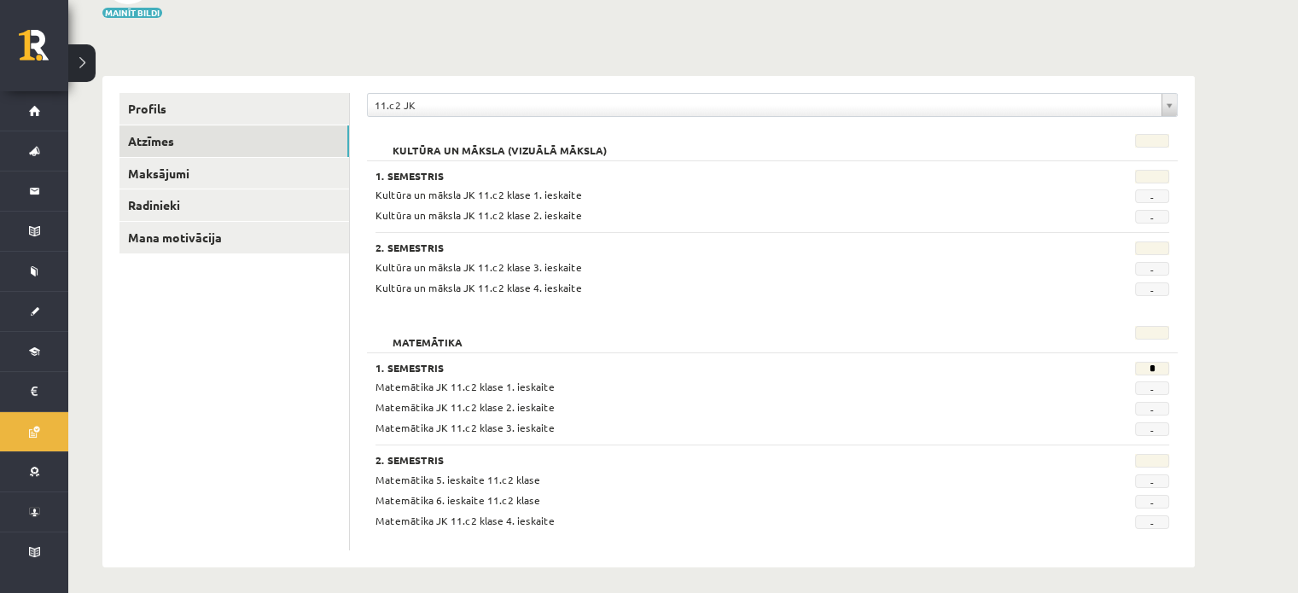
scroll to position [154, 0]
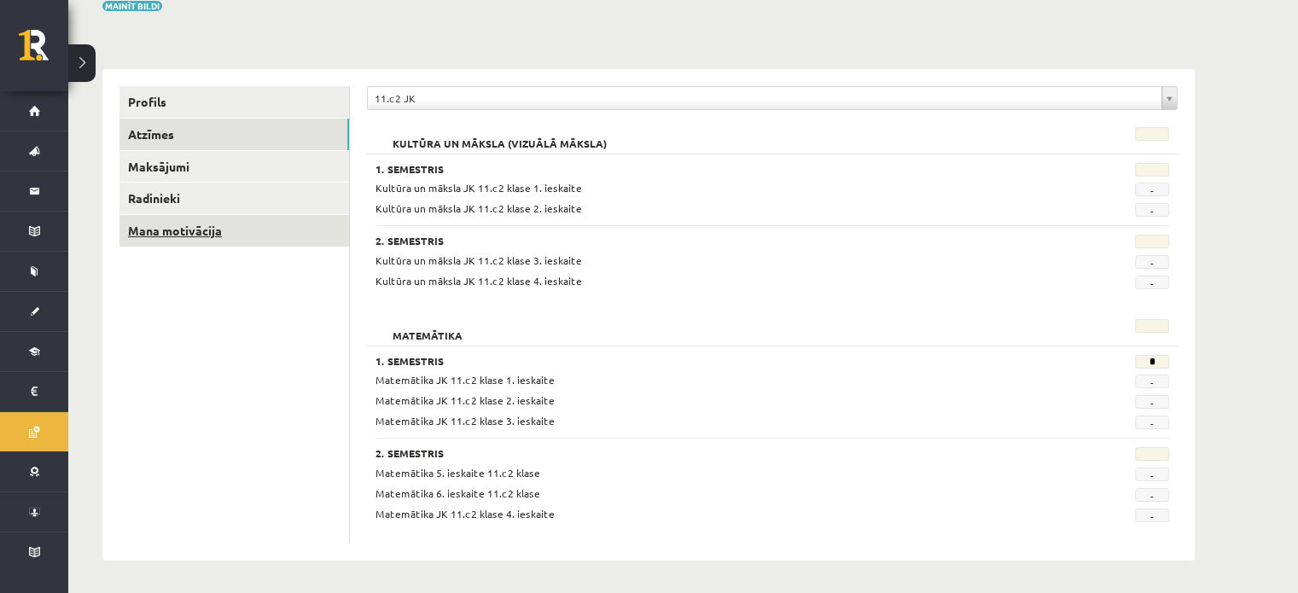
click at [192, 231] on link "Mana motivācija" at bounding box center [234, 231] width 230 height 32
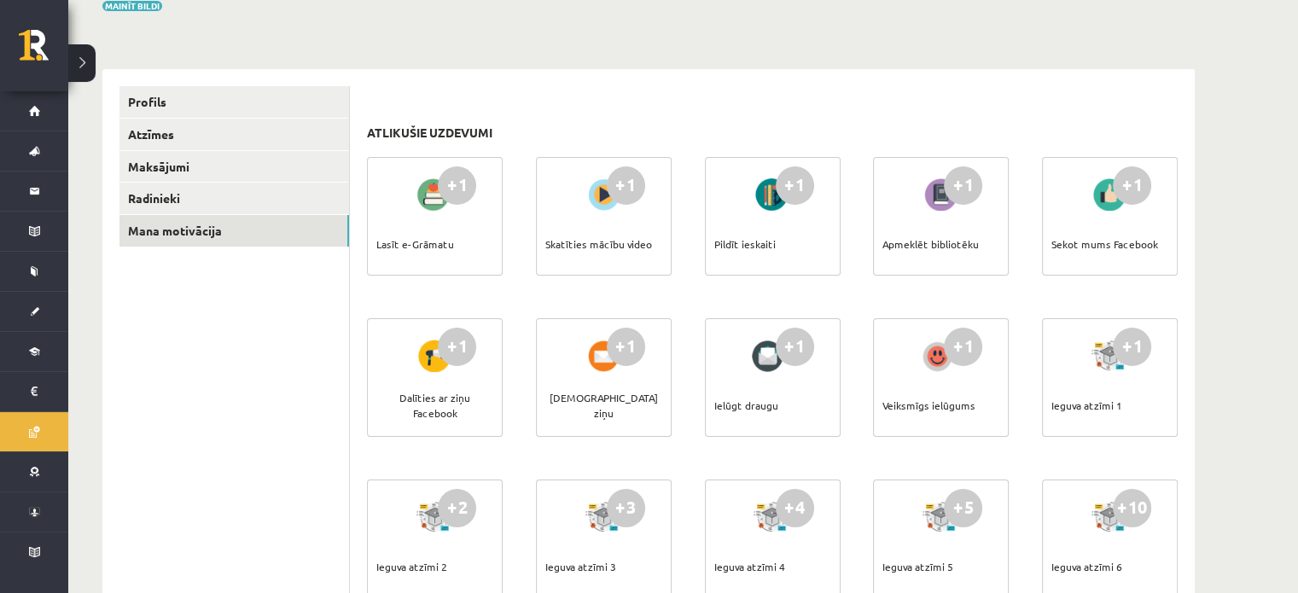
click at [421, 259] on div "Lasīt e-Grāmatu" at bounding box center [415, 244] width 78 height 60
click at [424, 235] on div "Lasīt e-Grāmatu" at bounding box center [415, 244] width 78 height 60
click at [451, 199] on div "+1" at bounding box center [457, 185] width 38 height 38
click at [421, 194] on div at bounding box center [435, 194] width 49 height 39
click at [457, 183] on div "+1" at bounding box center [457, 185] width 38 height 38
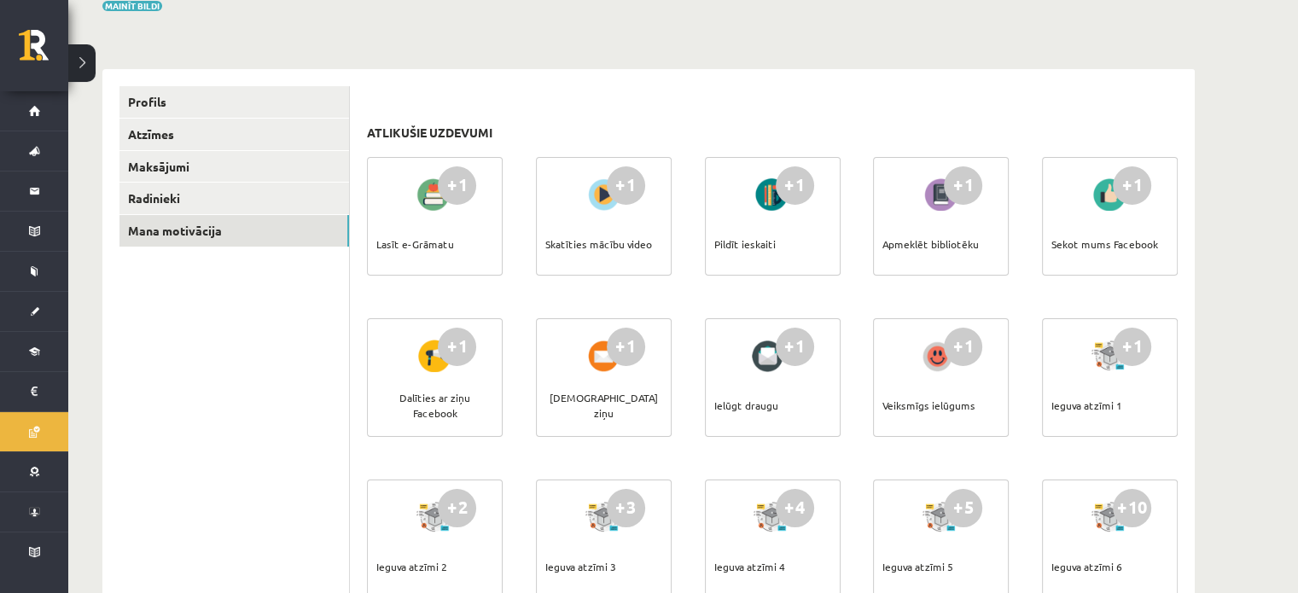
click at [637, 214] on div "Skatīties mācību video" at bounding box center [598, 244] width 107 height 60
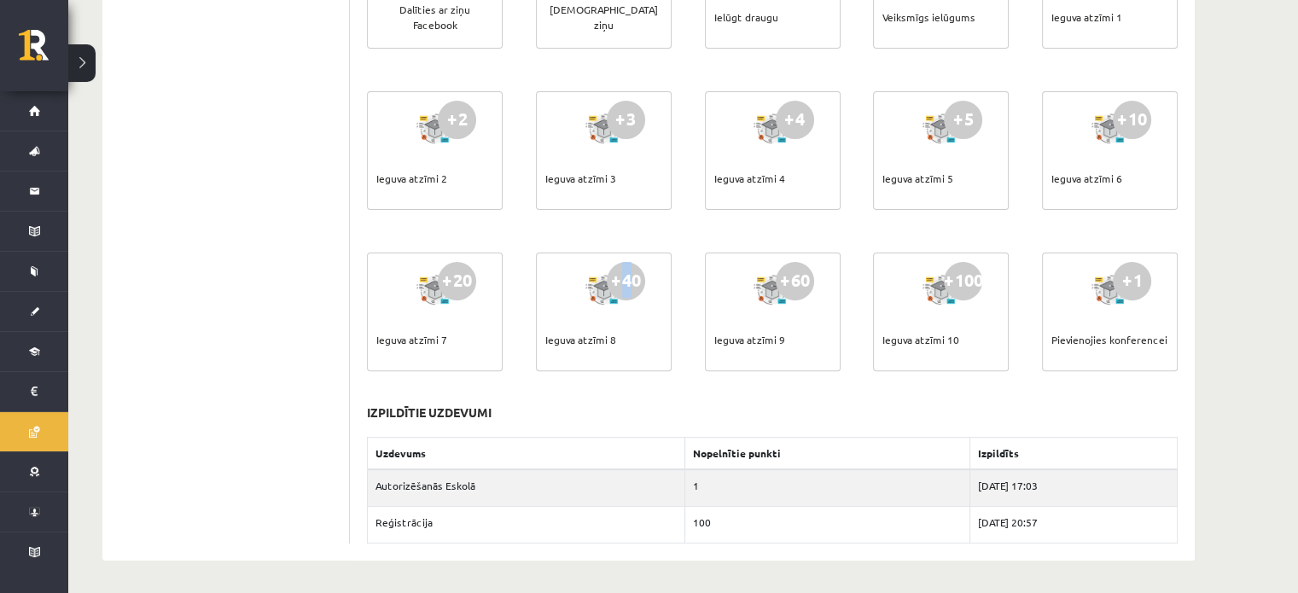
click at [624, 294] on div "+40" at bounding box center [626, 281] width 38 height 38
click at [597, 329] on div "Ieguva atzīmi 8" at bounding box center [580, 340] width 71 height 60
click at [586, 309] on div at bounding box center [586, 309] width 0 height 0
click at [552, 334] on div "Ieguva atzīmi 8" at bounding box center [580, 340] width 71 height 60
click at [351, 254] on div "Atlikušie uzdevumi +1 Lasīt e-Grāmatu +1 Skatīties mācību video +1 Pildīt ieska…" at bounding box center [772, 121] width 845 height 880
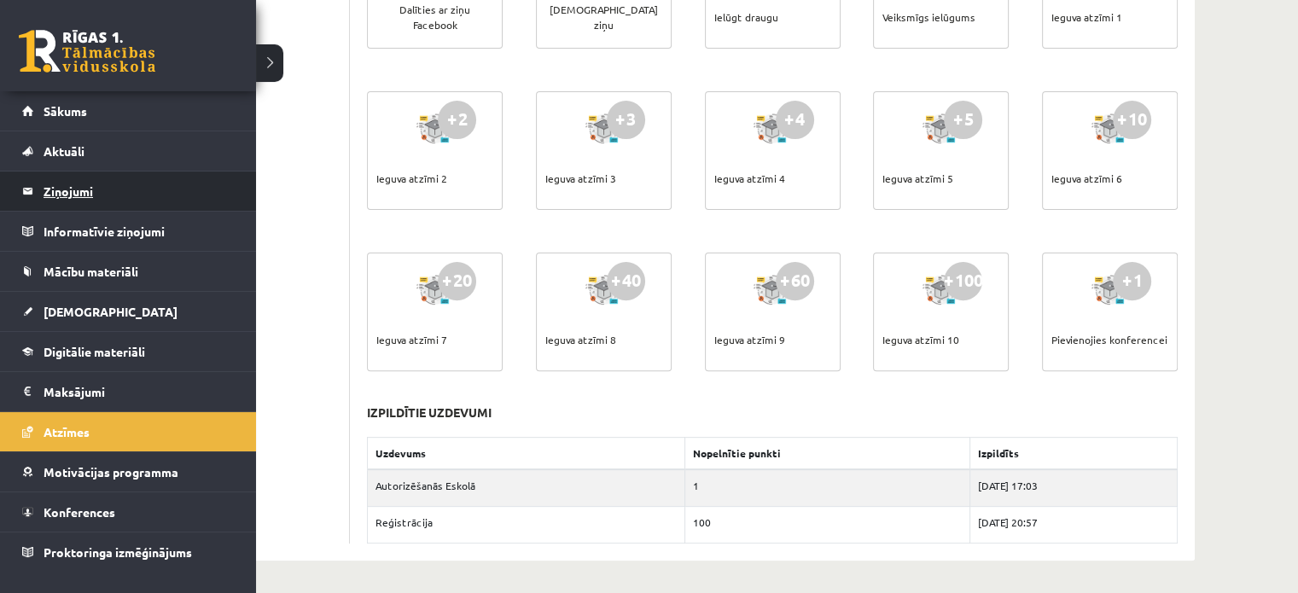
click at [96, 195] on legend "Ziņojumi 0" at bounding box center [139, 191] width 191 height 39
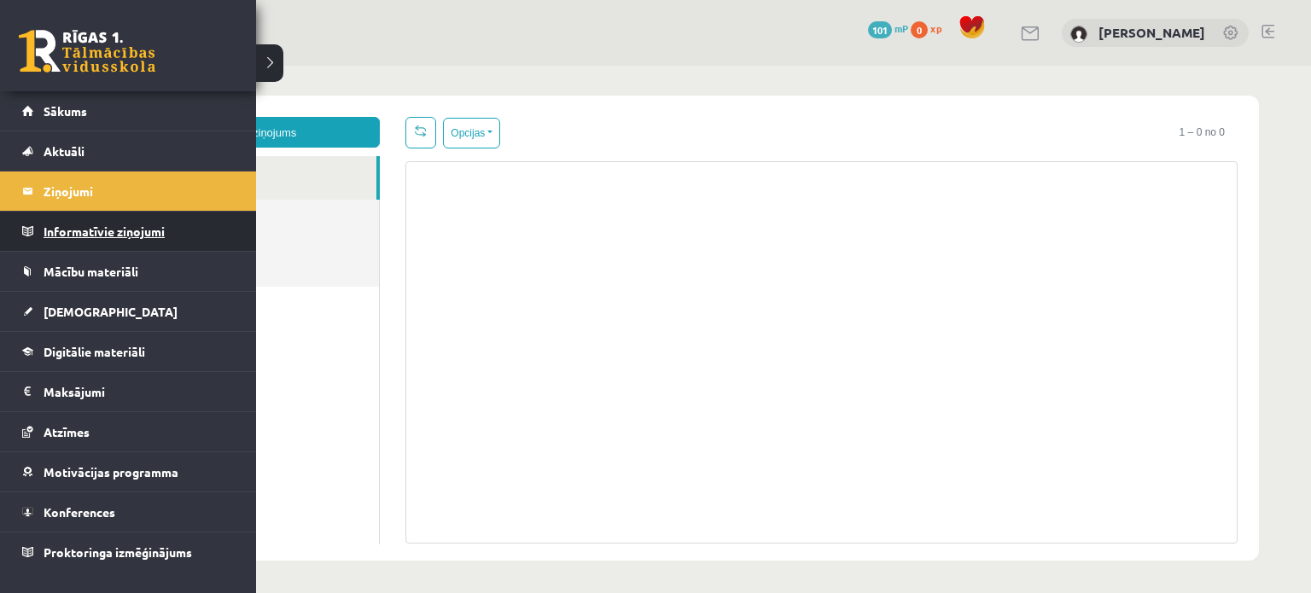
click at [49, 239] on legend "Informatīvie ziņojumi 0" at bounding box center [139, 231] width 191 height 39
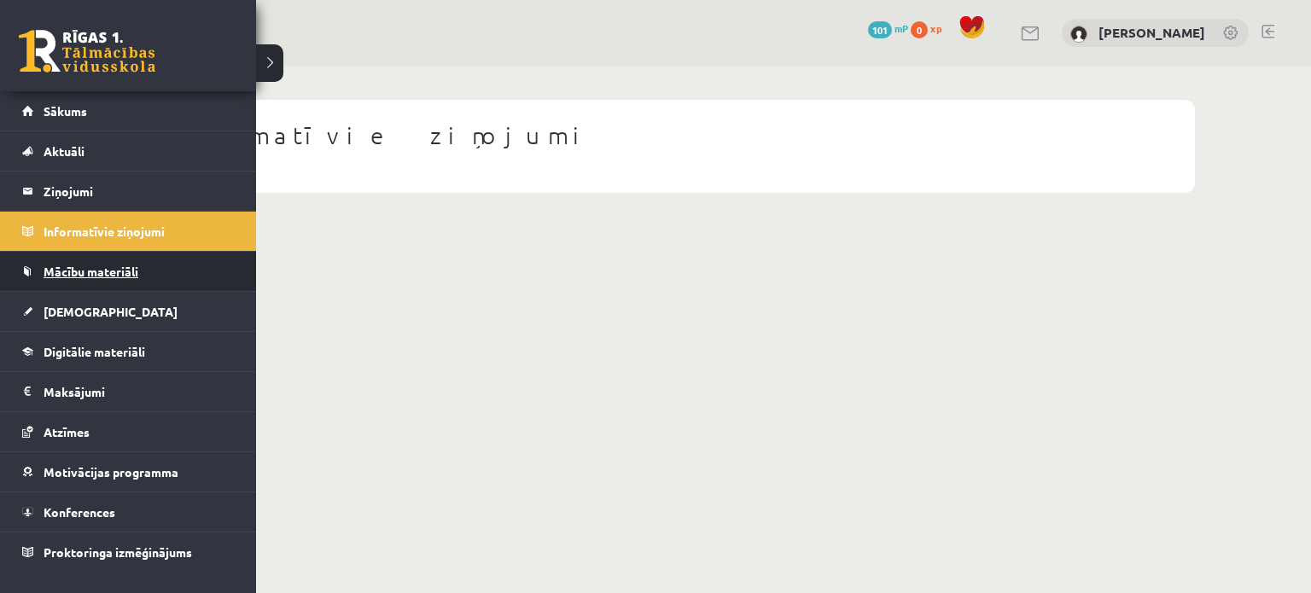
click at [67, 282] on link "Mācību materiāli" at bounding box center [128, 271] width 213 height 39
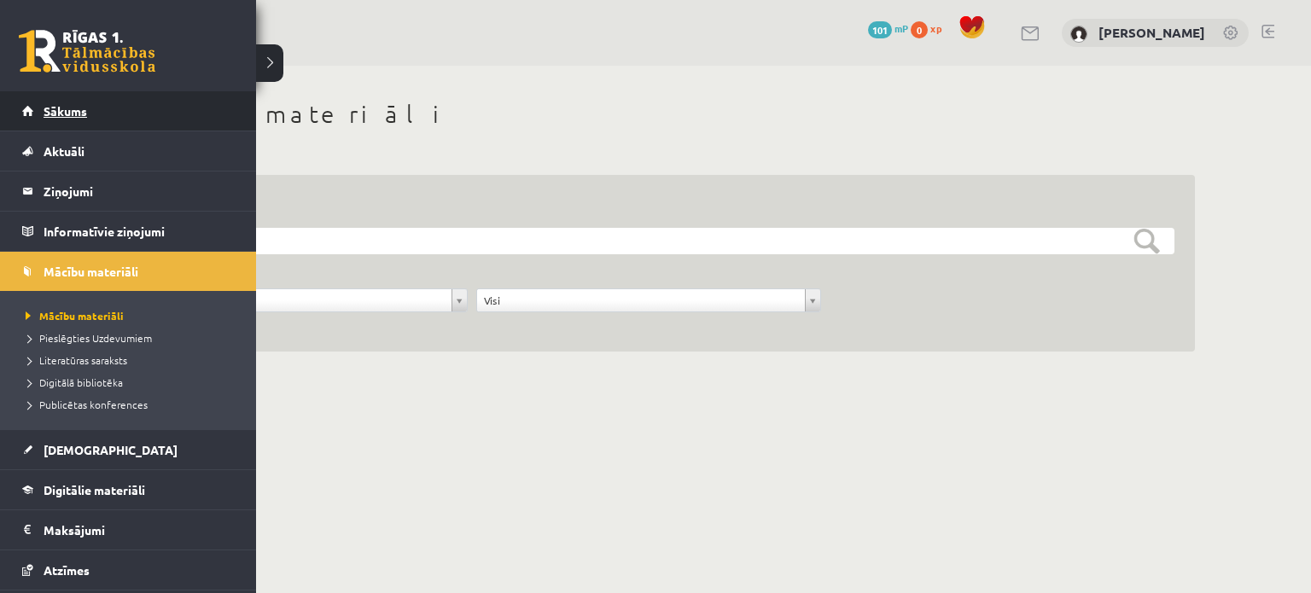
click at [107, 119] on link "Sākums" at bounding box center [128, 110] width 213 height 39
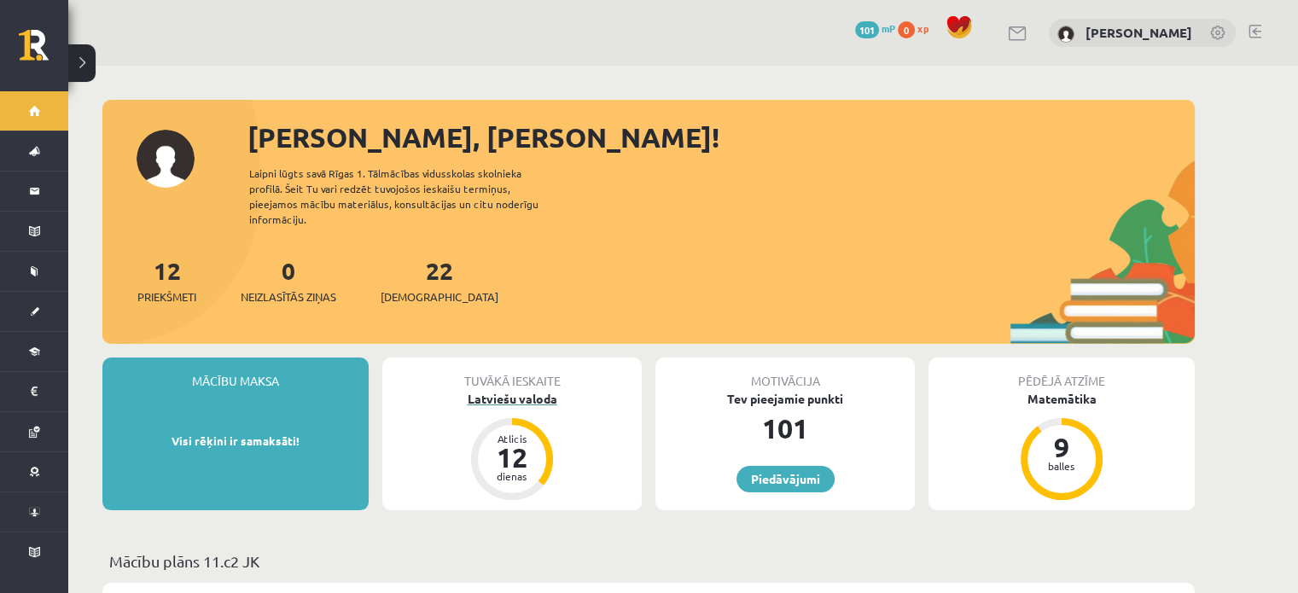
click at [514, 444] on div "12" at bounding box center [512, 457] width 51 height 27
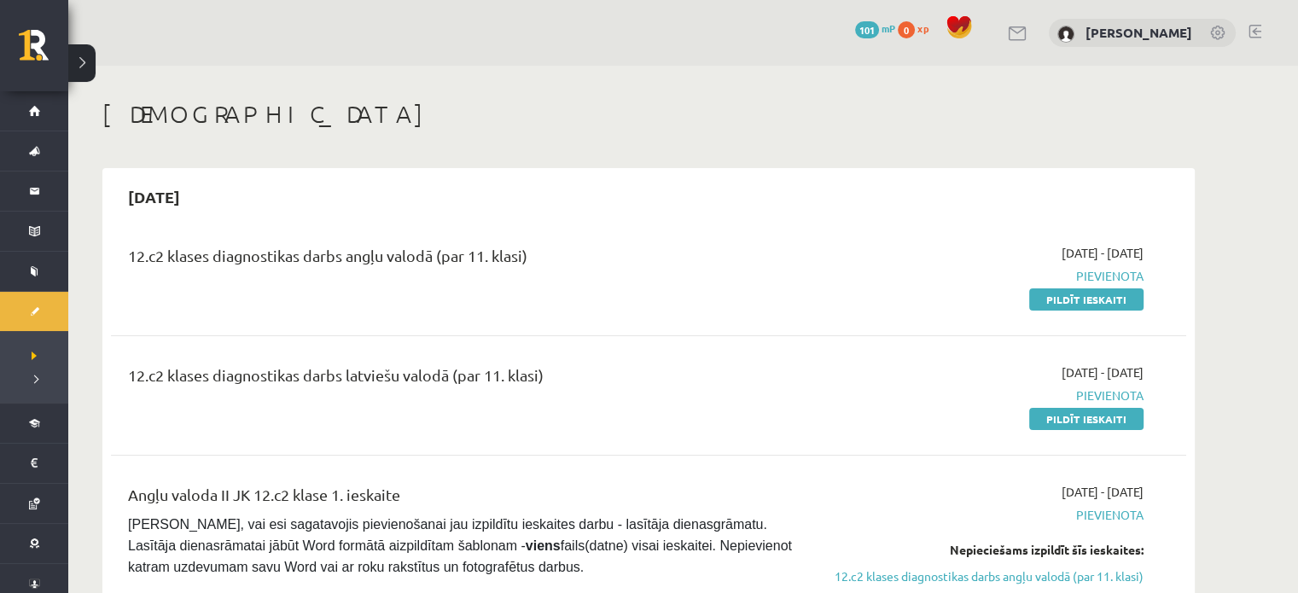
click at [1097, 275] on span "Pievienota" at bounding box center [983, 276] width 322 height 18
click at [1070, 303] on link "Pildīt ieskaiti" at bounding box center [1086, 299] width 114 height 22
